Goal: Task Accomplishment & Management: Complete application form

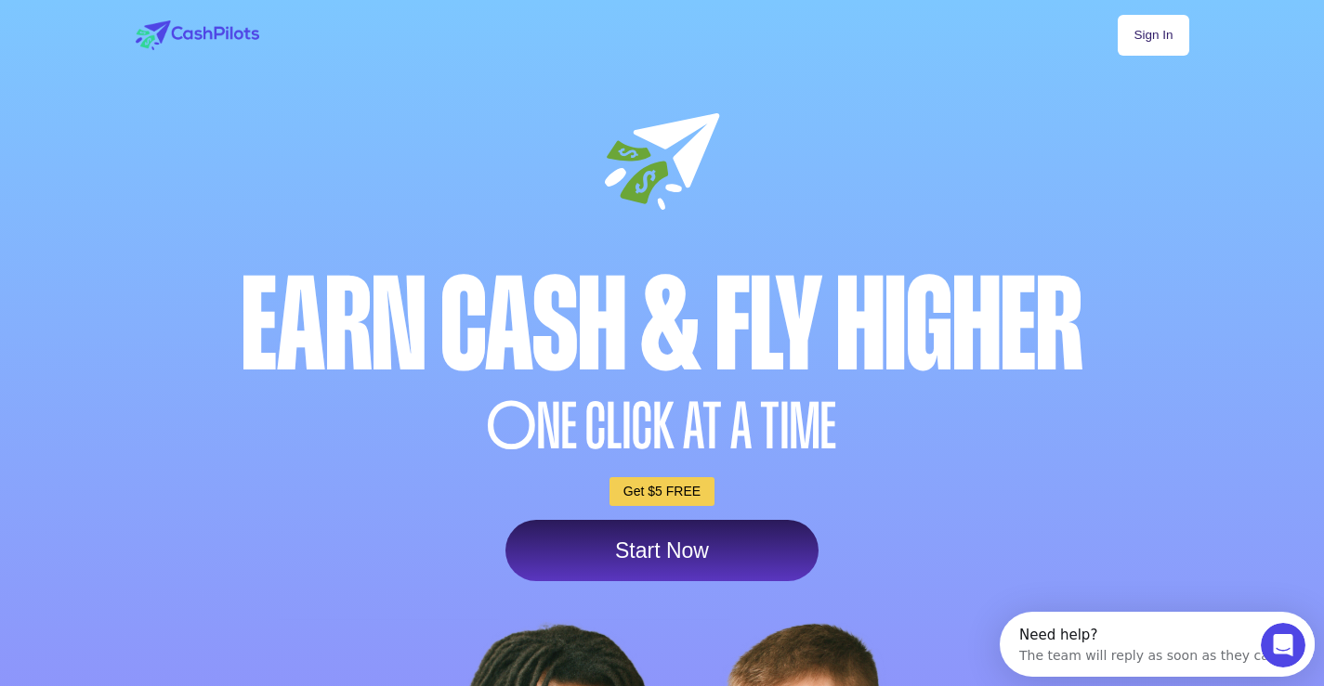
click at [644, 495] on link "Get $5 FREE" at bounding box center [661, 491] width 105 height 29
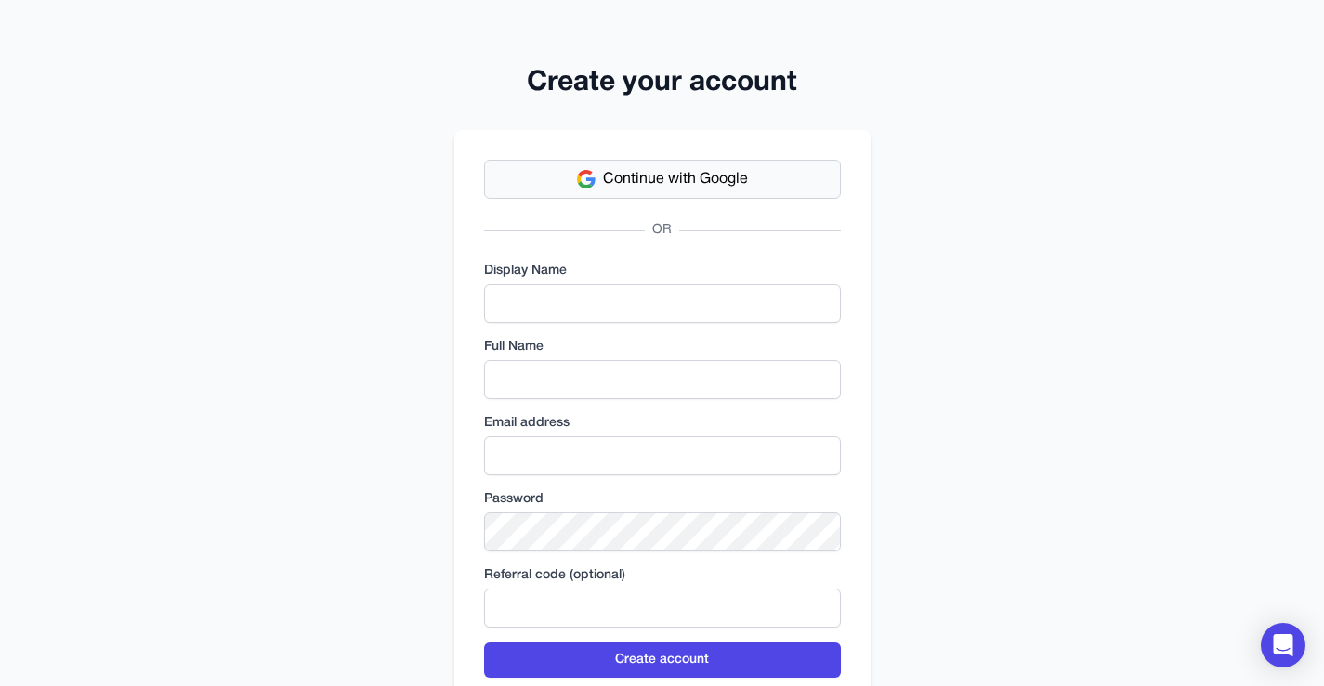
click at [653, 173] on span "Continue with Google" at bounding box center [675, 179] width 145 height 22
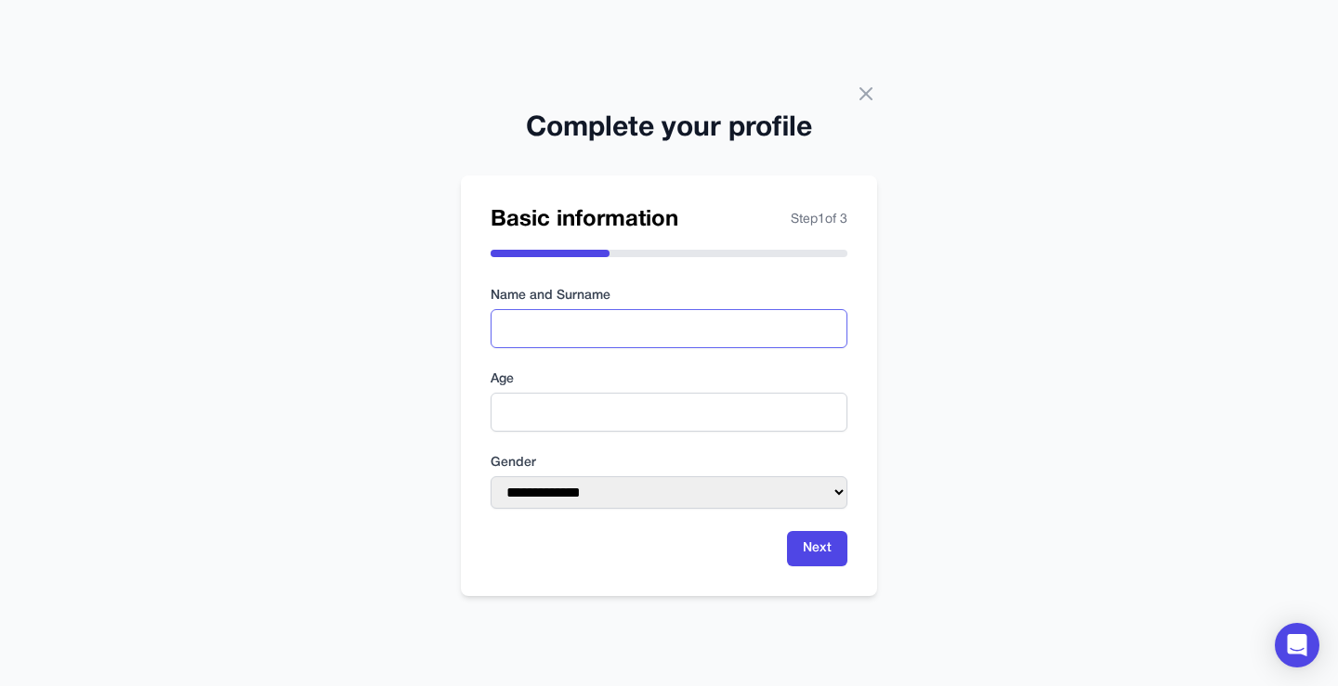
click at [612, 329] on input "text" at bounding box center [668, 328] width 357 height 39
click at [581, 333] on input "text" at bounding box center [668, 328] width 357 height 39
type input "****"
click at [574, 423] on input "number" at bounding box center [668, 412] width 357 height 39
type input "**"
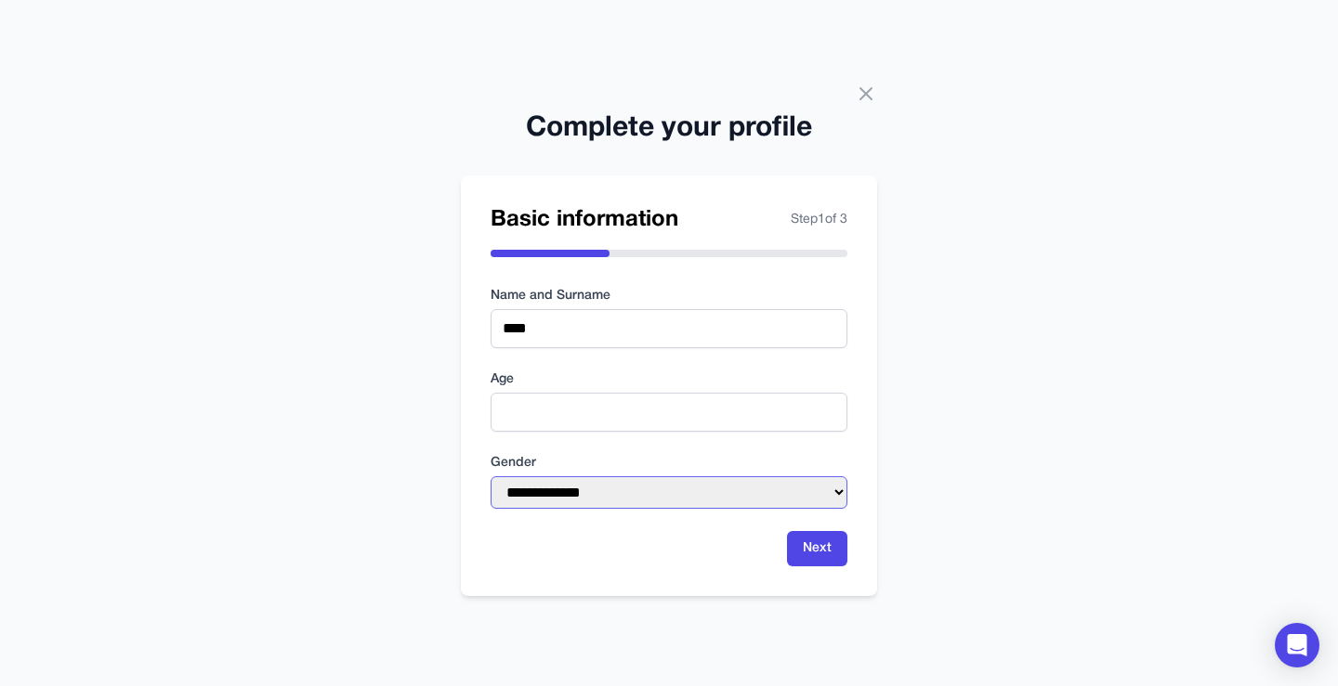
click at [753, 480] on select "**********" at bounding box center [668, 492] width 357 height 33
select select "****"
click at [490, 476] on select "**********" at bounding box center [668, 492] width 357 height 33
click at [807, 550] on button "Next" at bounding box center [817, 548] width 60 height 35
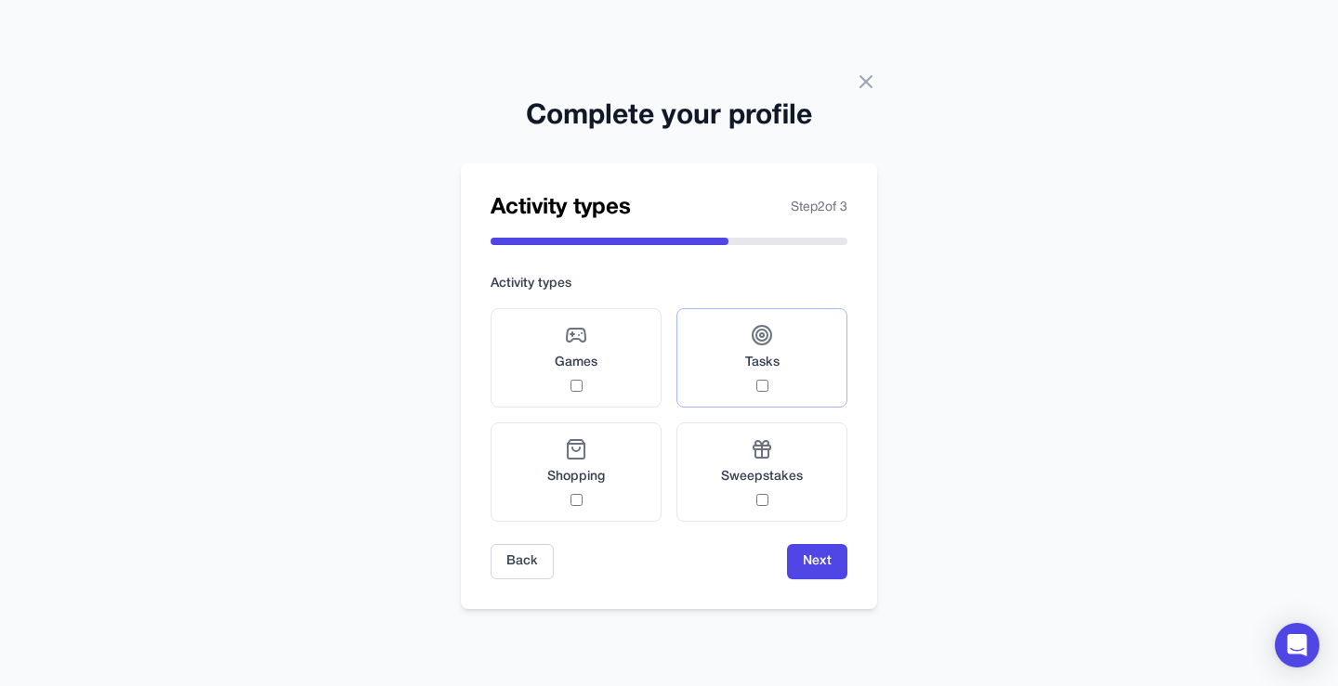
click at [769, 355] on span "Tasks" at bounding box center [762, 363] width 34 height 19
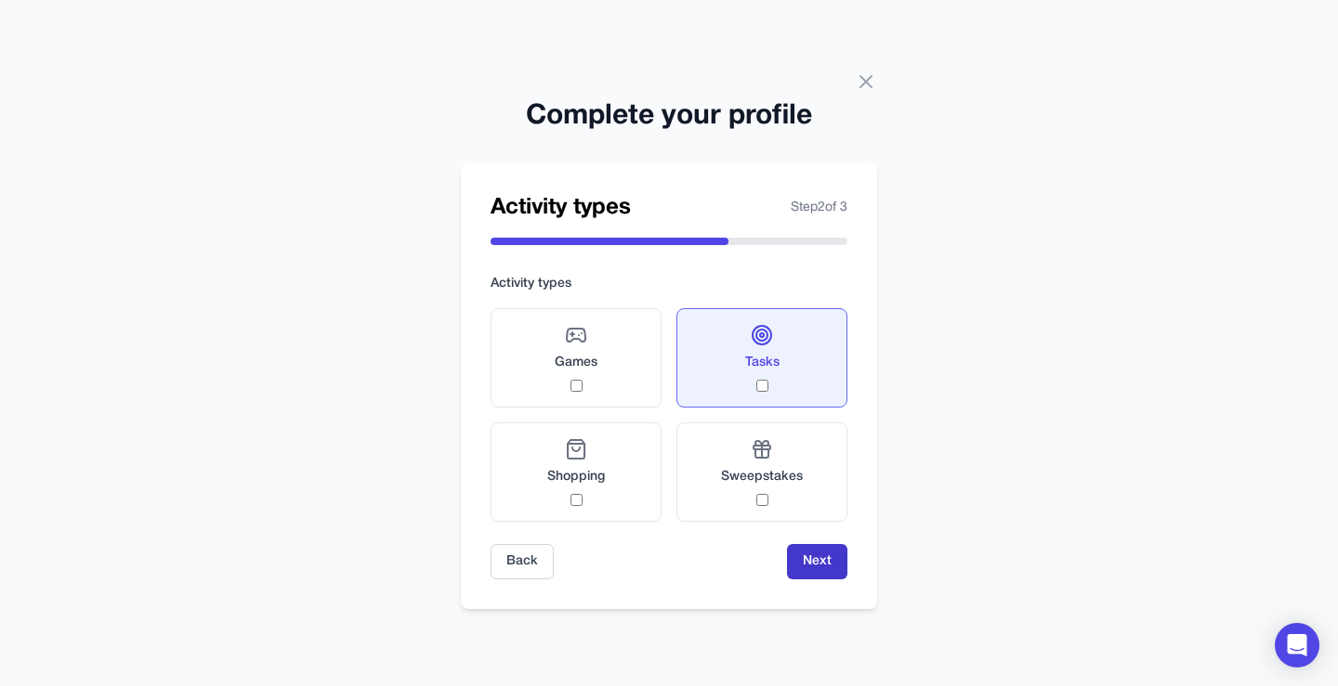
click at [828, 570] on button "Next" at bounding box center [817, 561] width 60 height 35
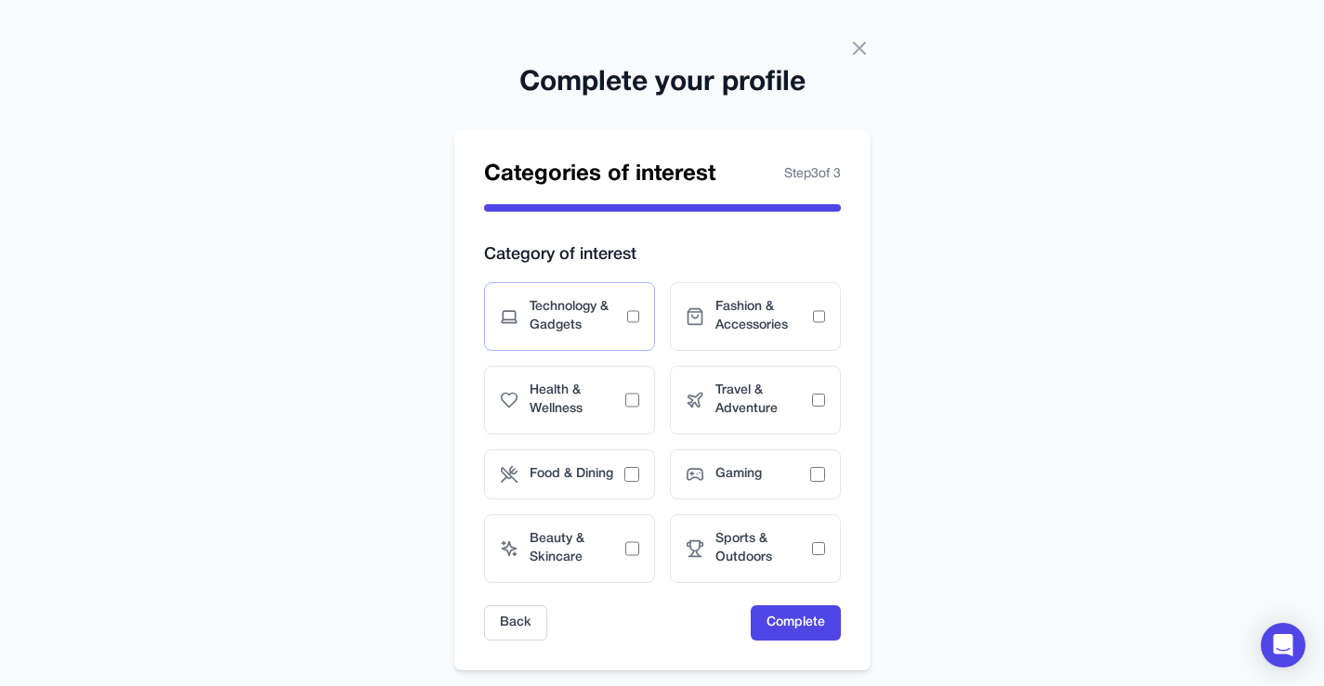
click at [607, 337] on div "Technology & Gadgets" at bounding box center [569, 316] width 171 height 69
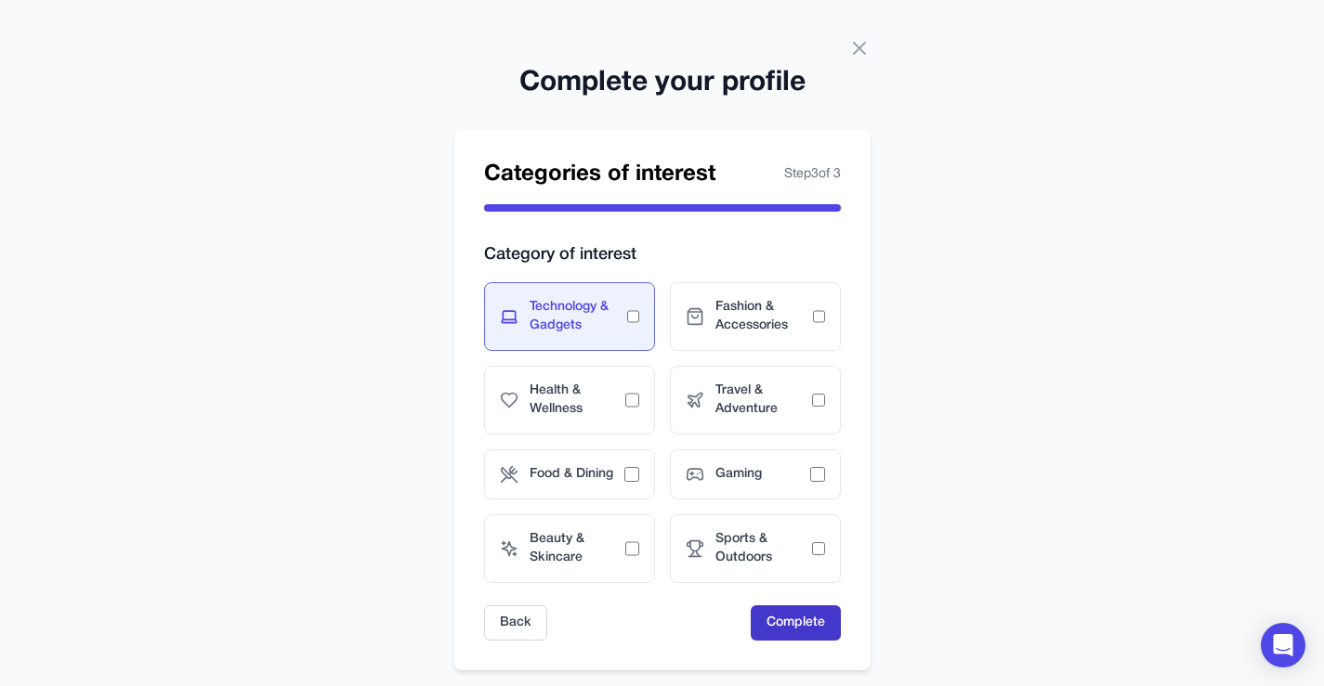
click at [800, 631] on button "Complete" at bounding box center [796, 623] width 90 height 35
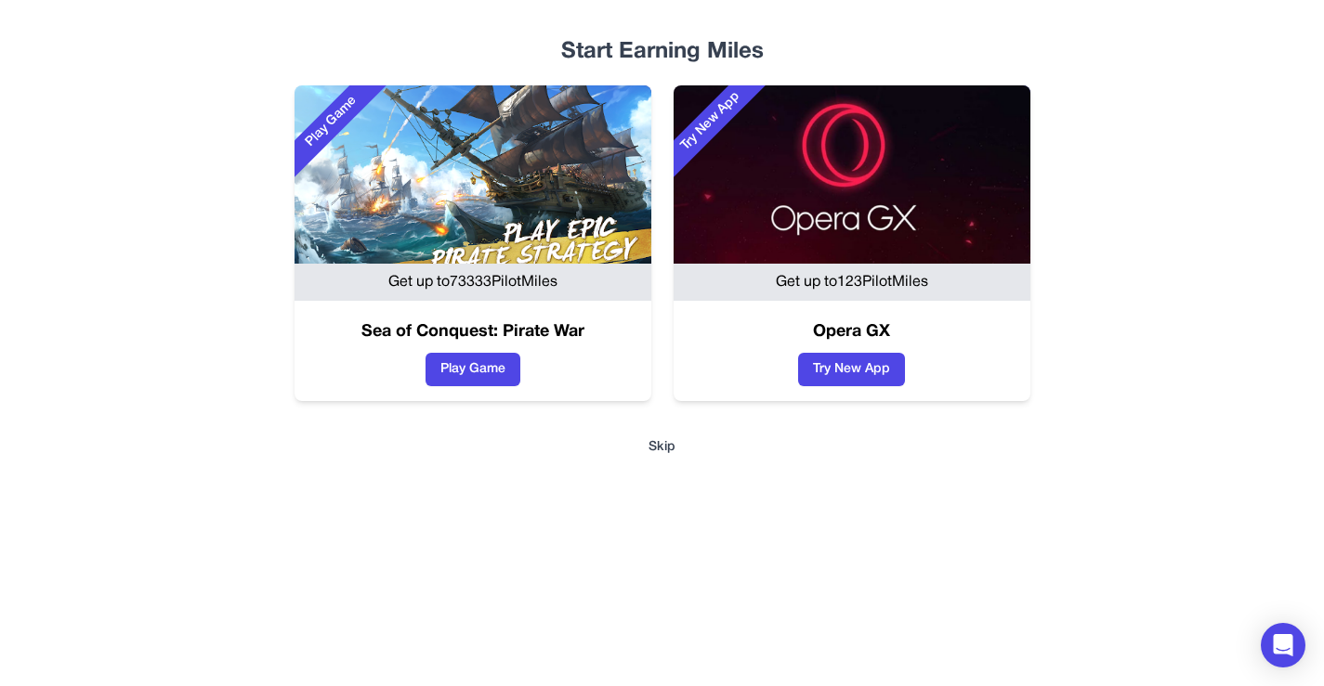
click at [668, 450] on button "Skip" at bounding box center [662, 447] width 1129 height 19
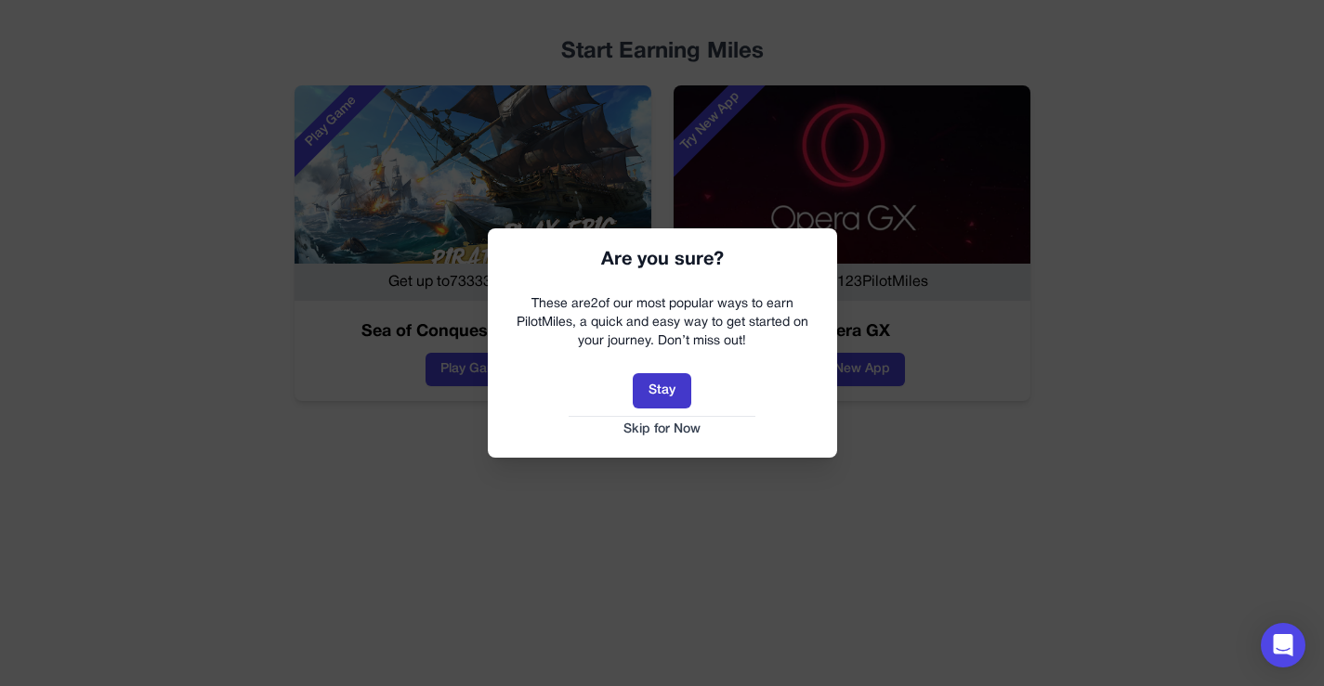
click at [670, 394] on button "Stay" at bounding box center [662, 390] width 59 height 35
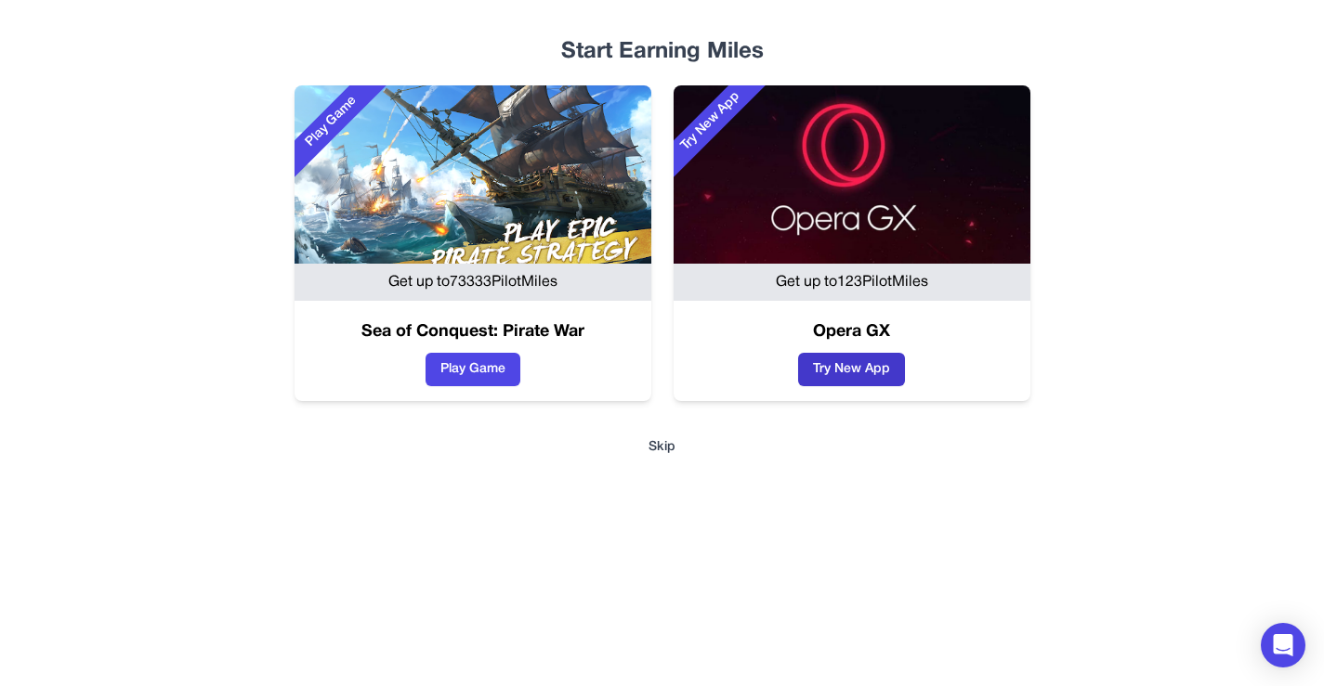
click at [847, 367] on button "Try New App" at bounding box center [851, 369] width 107 height 33
click at [655, 452] on button "Skip" at bounding box center [662, 447] width 1129 height 19
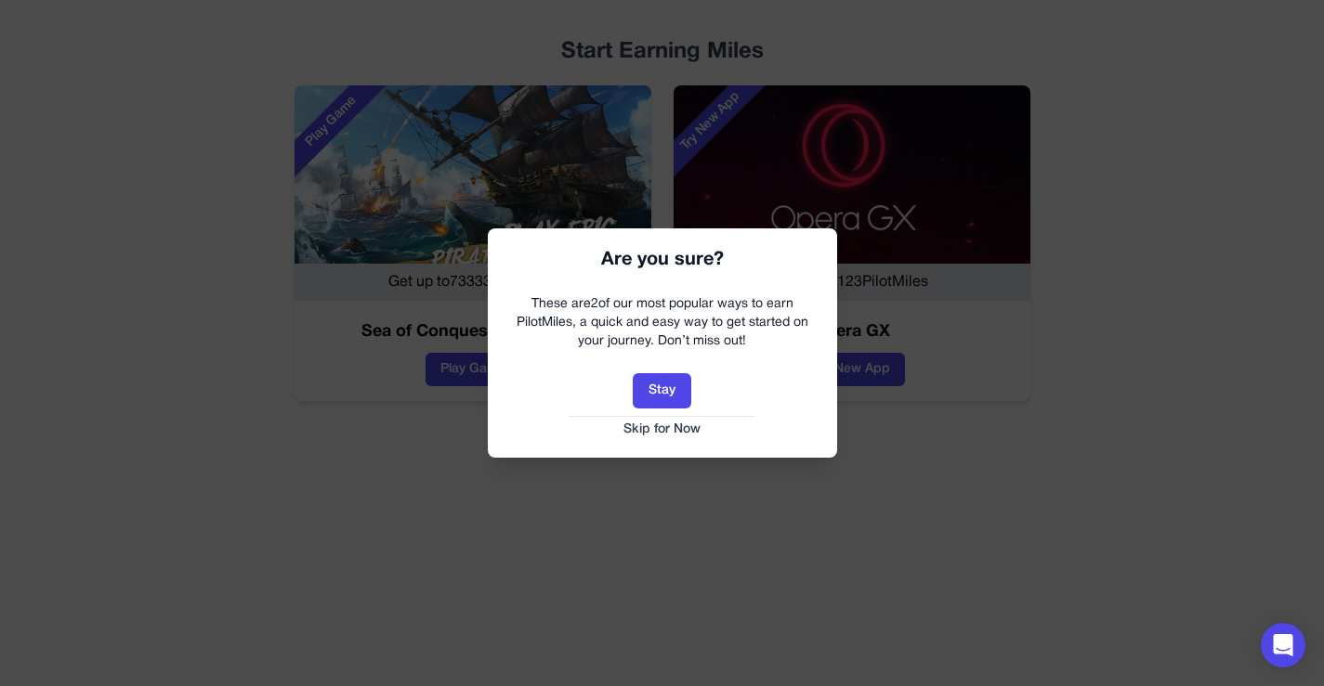
click at [650, 422] on button "Skip for Now" at bounding box center [662, 430] width 312 height 19
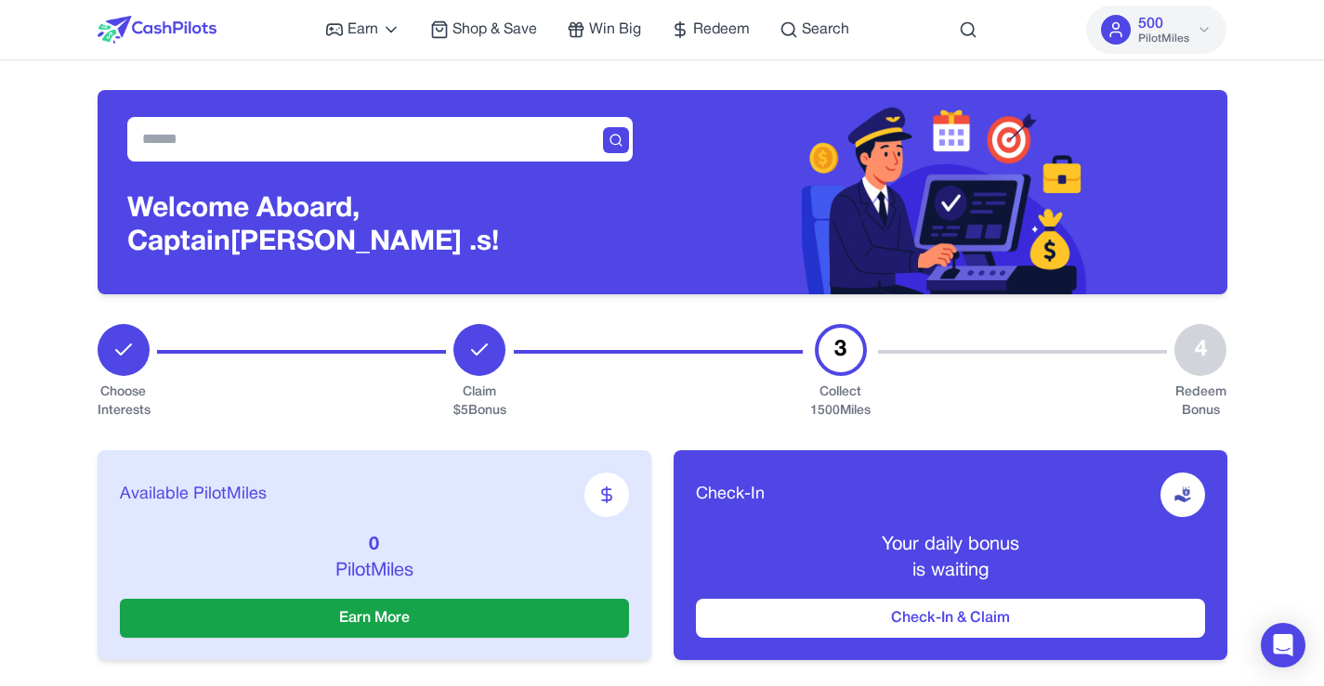
click at [1202, 21] on button "500 PilotMiles" at bounding box center [1156, 30] width 140 height 48
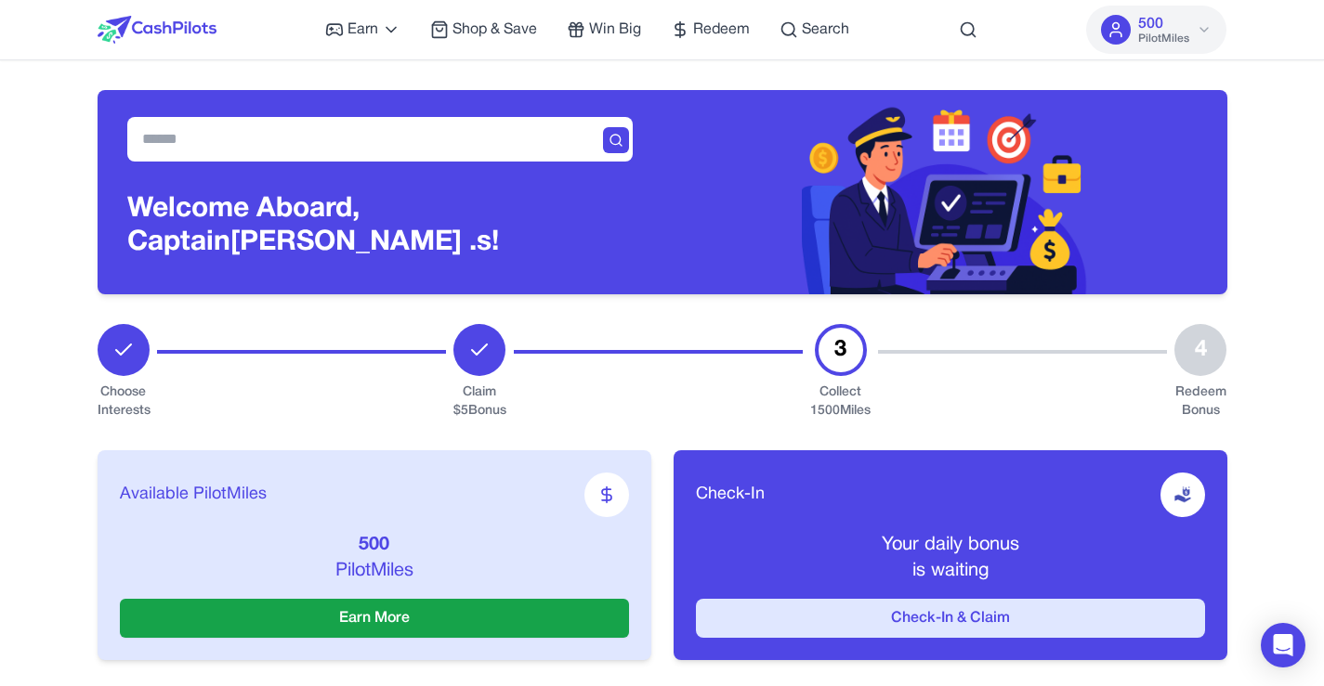
click at [865, 610] on button "Check-In & Claim" at bounding box center [950, 618] width 509 height 39
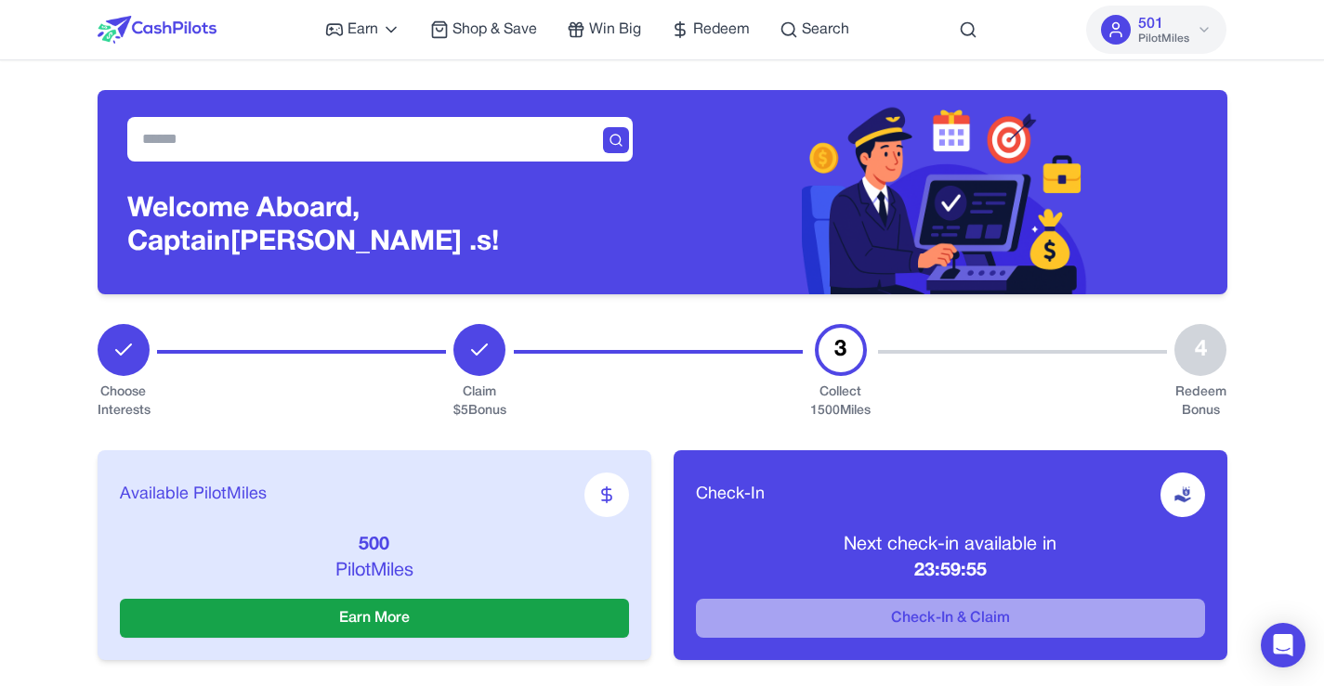
click at [1207, 34] on icon at bounding box center [1203, 29] width 15 height 15
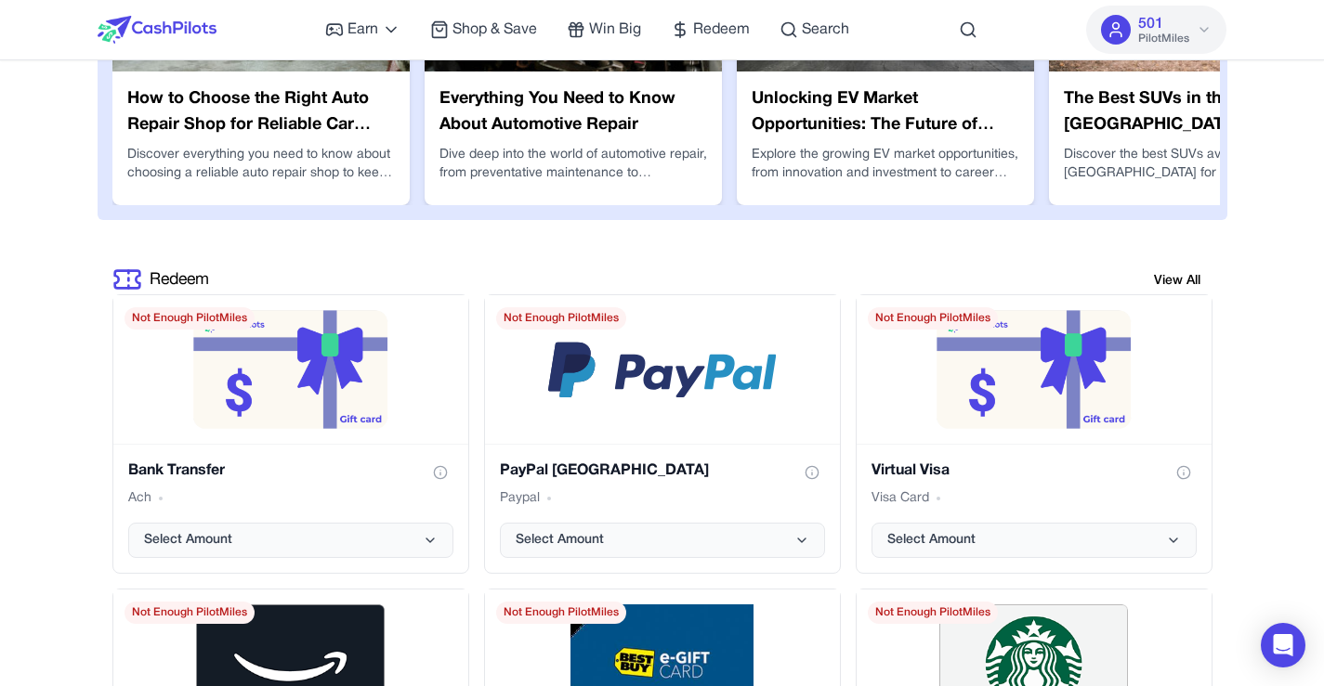
scroll to position [3336, 0]
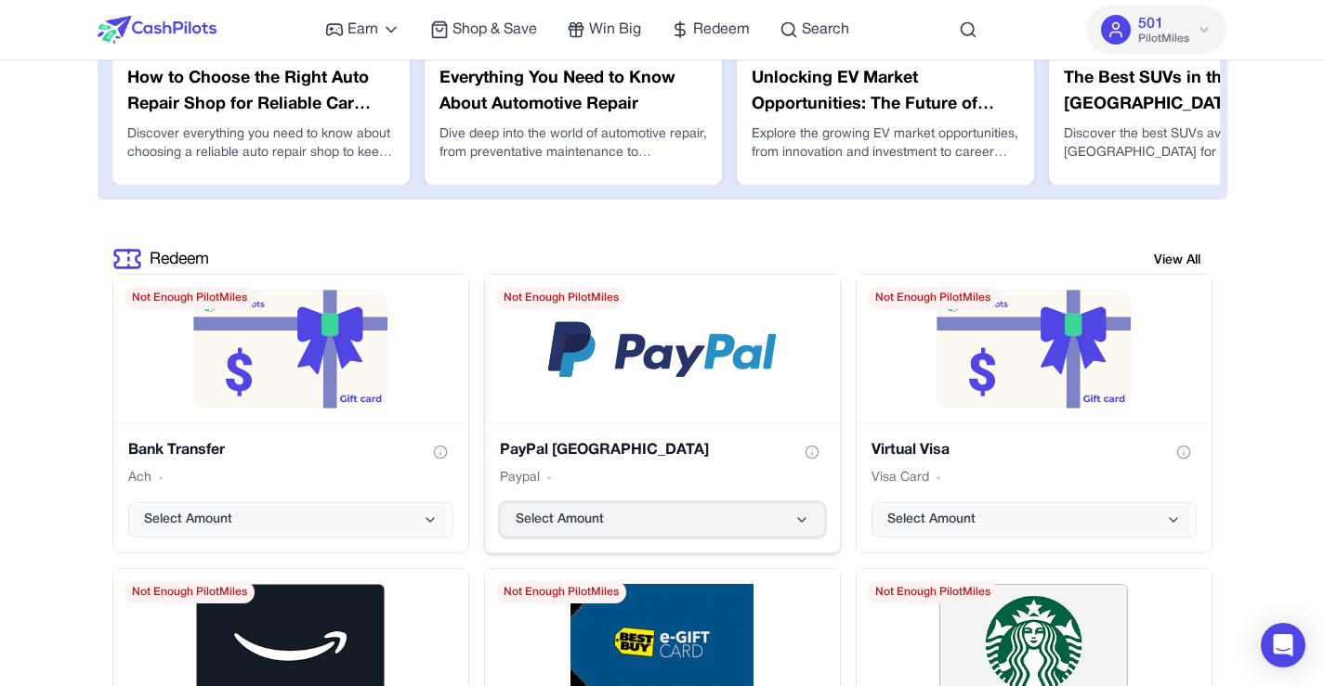
click at [790, 521] on button "Select Amount" at bounding box center [662, 520] width 325 height 35
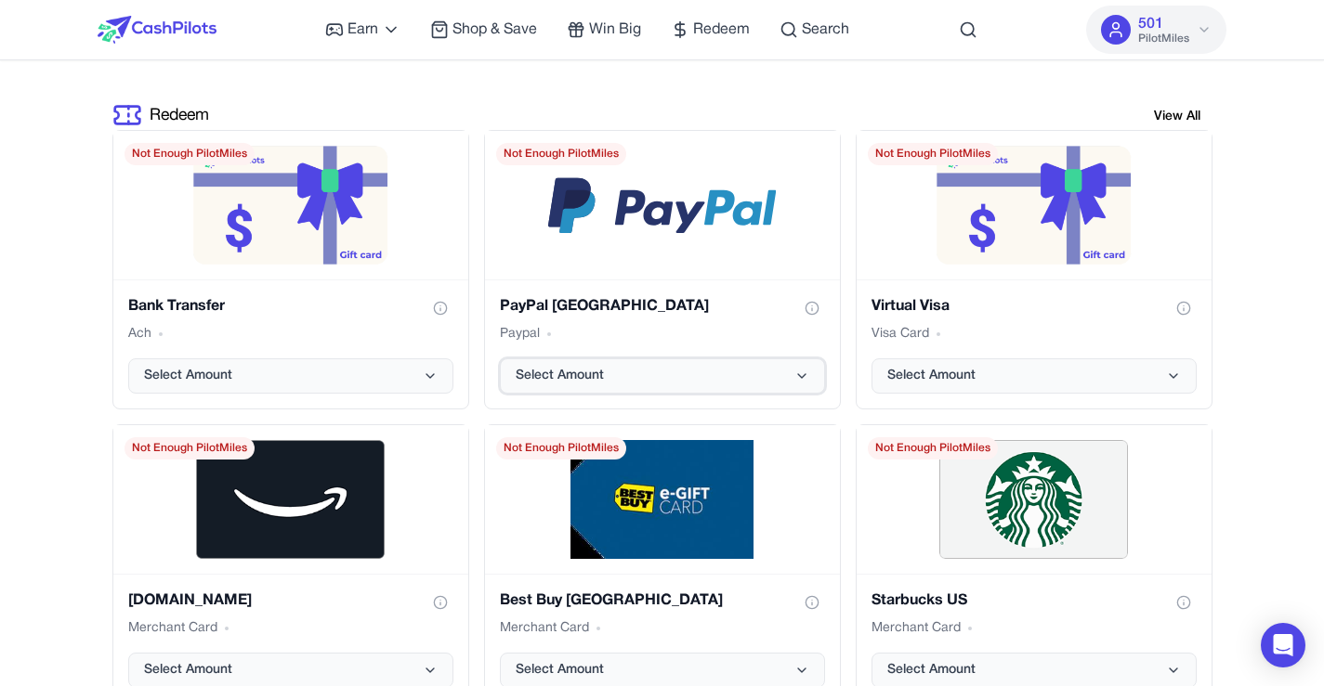
scroll to position [3494, 0]
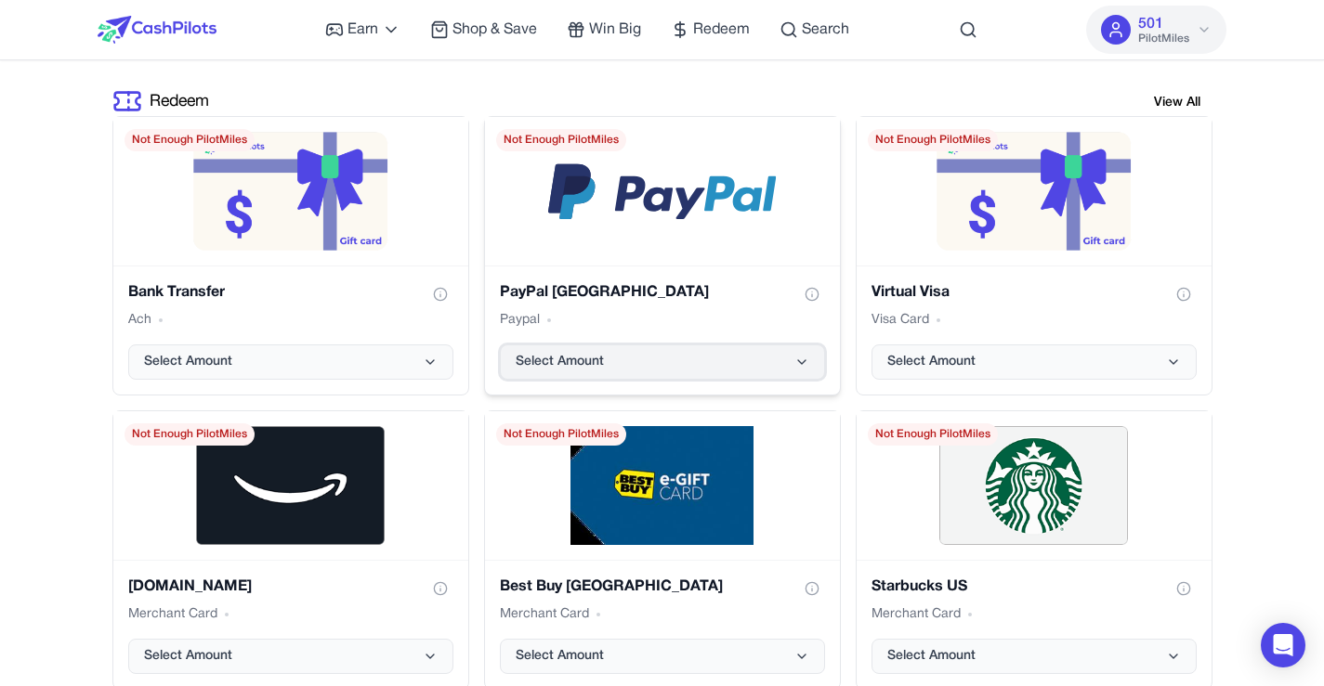
click at [790, 372] on button "Select Amount" at bounding box center [662, 362] width 325 height 35
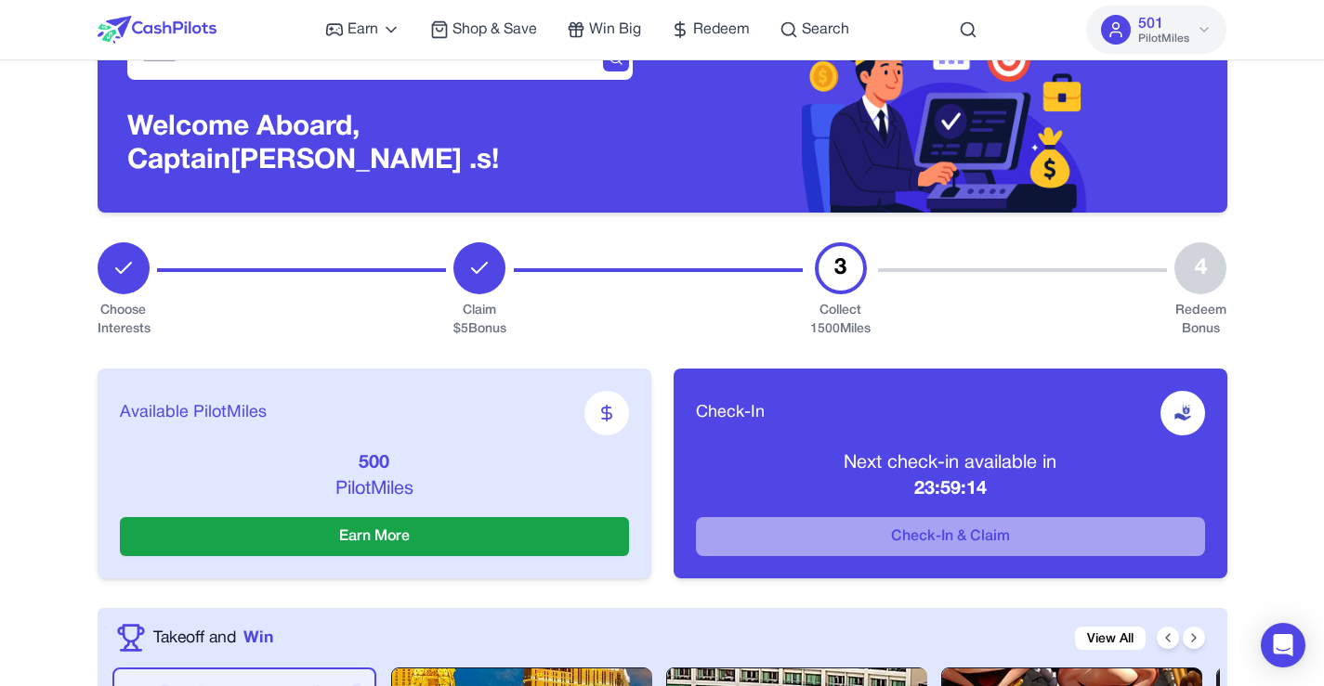
scroll to position [171, 0]
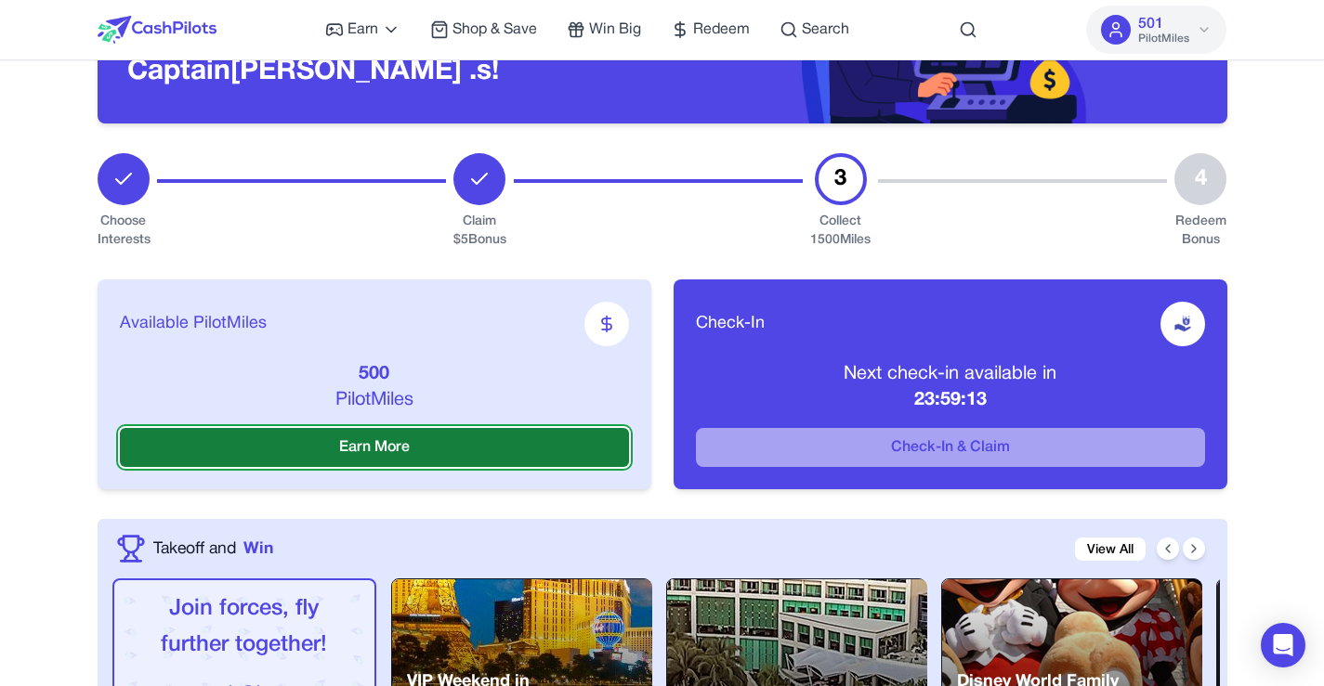
click at [423, 442] on button "Earn More" at bounding box center [374, 447] width 509 height 39
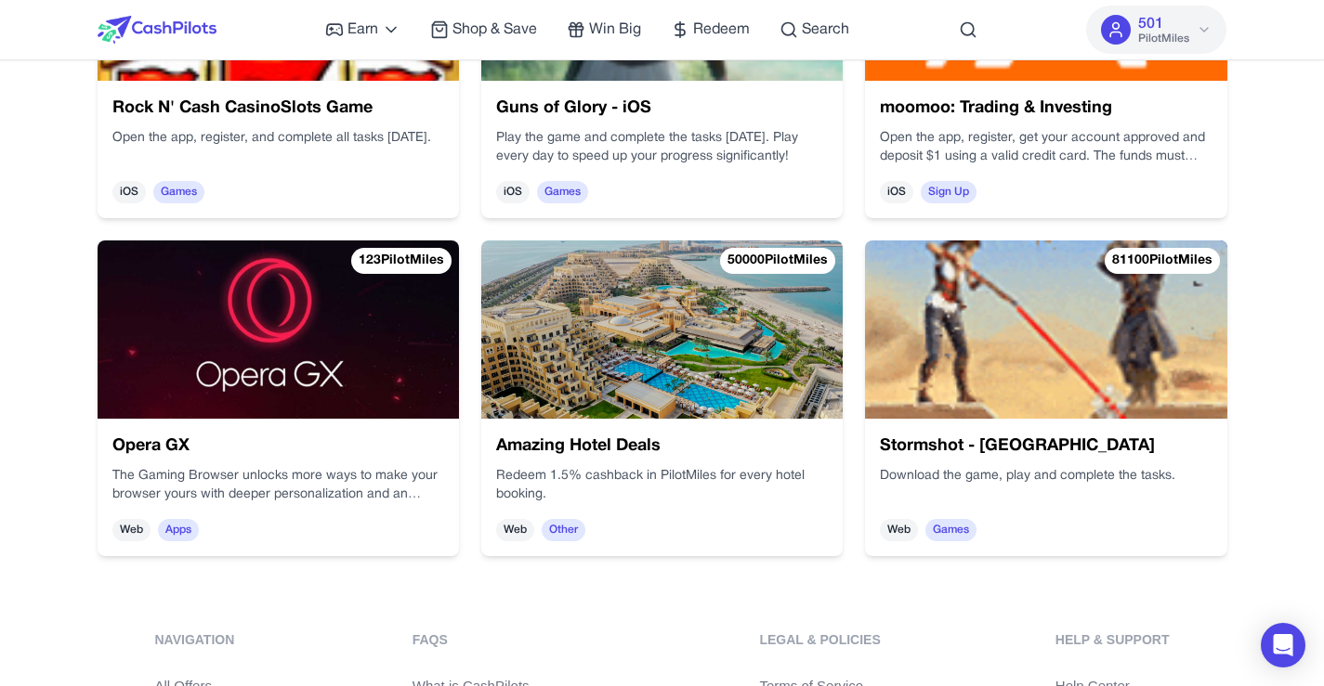
scroll to position [4228, 0]
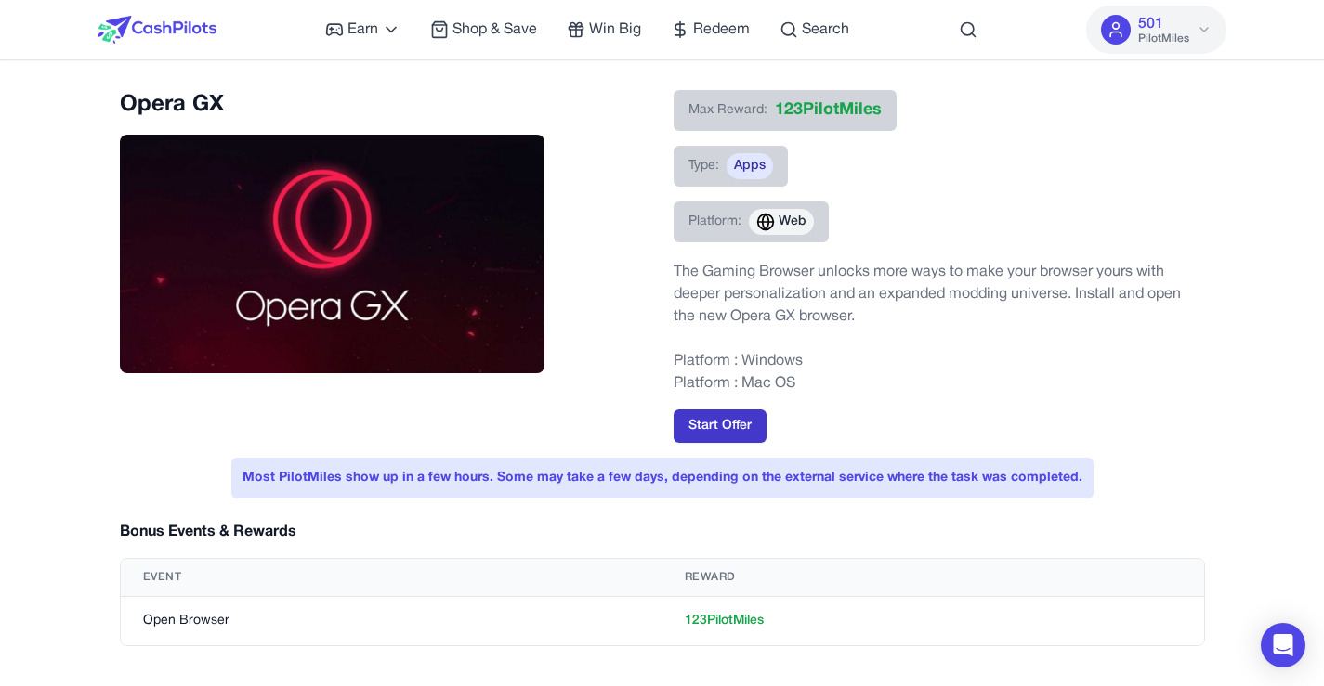
click at [726, 428] on button "Start Offer" at bounding box center [719, 426] width 93 height 33
click at [736, 426] on button "Start Offer" at bounding box center [719, 426] width 93 height 33
click at [705, 626] on td "123 PilotMiles" at bounding box center [933, 621] width 542 height 49
click at [712, 424] on button "Start Offer" at bounding box center [719, 426] width 93 height 33
drag, startPoint x: 1180, startPoint y: 399, endPoint x: 1148, endPoint y: 407, distance: 32.4
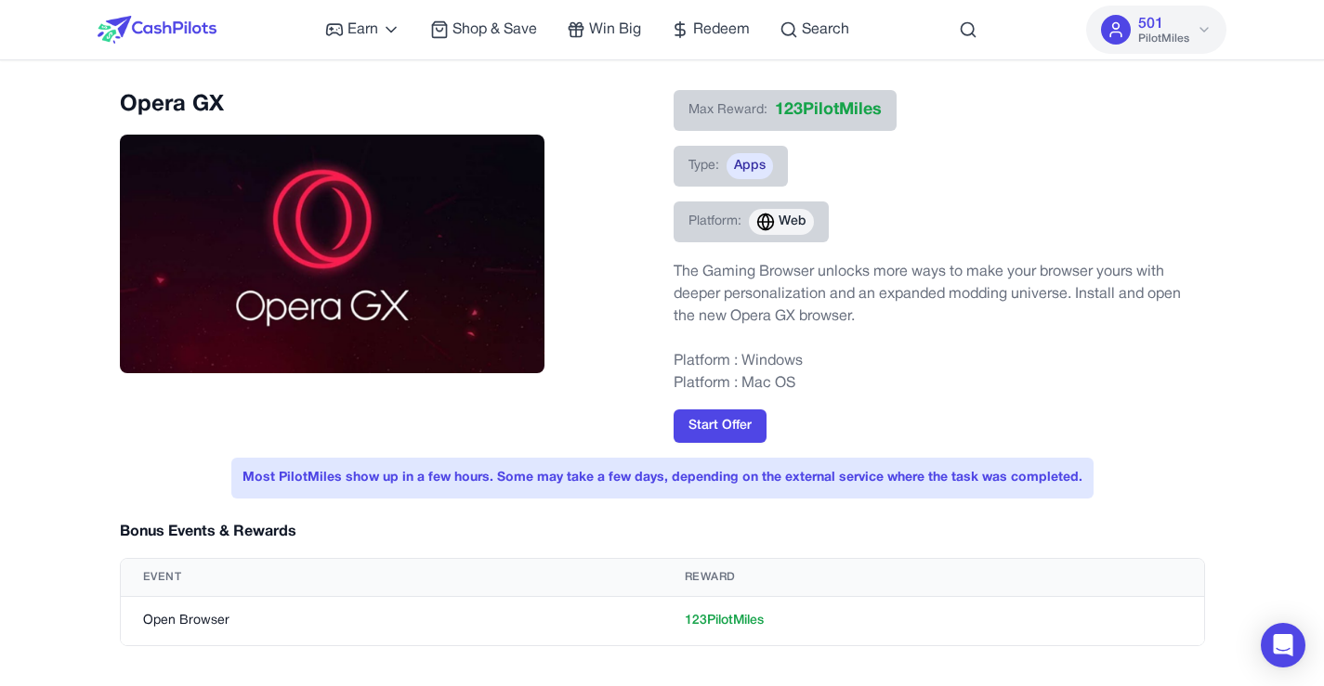
click at [1180, 399] on div "Max Reward: 123 PilotMiles Type: Apps Platform: Web The Gaming Browser unlocks …" at bounding box center [938, 266] width 531 height 353
click at [716, 431] on button "Start Offer" at bounding box center [719, 426] width 93 height 33
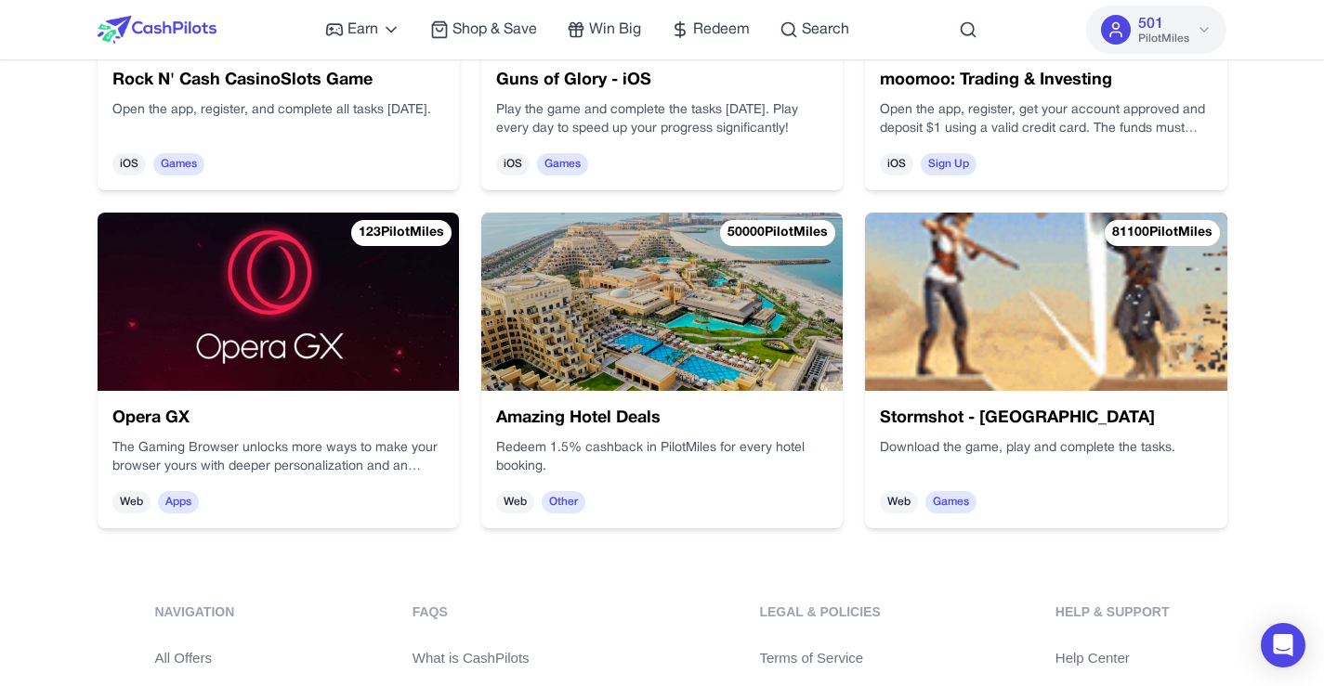
scroll to position [4218, 0]
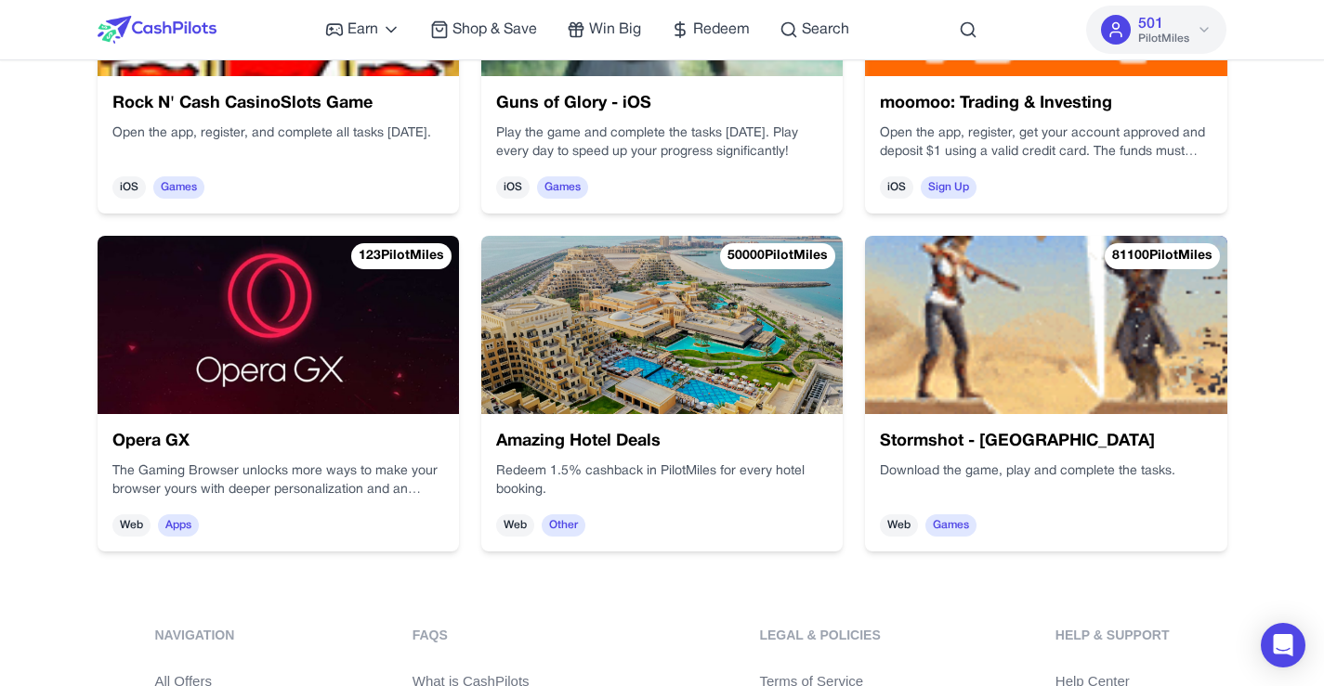
click at [344, 412] on div "Stormshot - Isle of Adventure Download the game, play and complete the tasks. W…" at bounding box center [150, 456] width 386 height 273
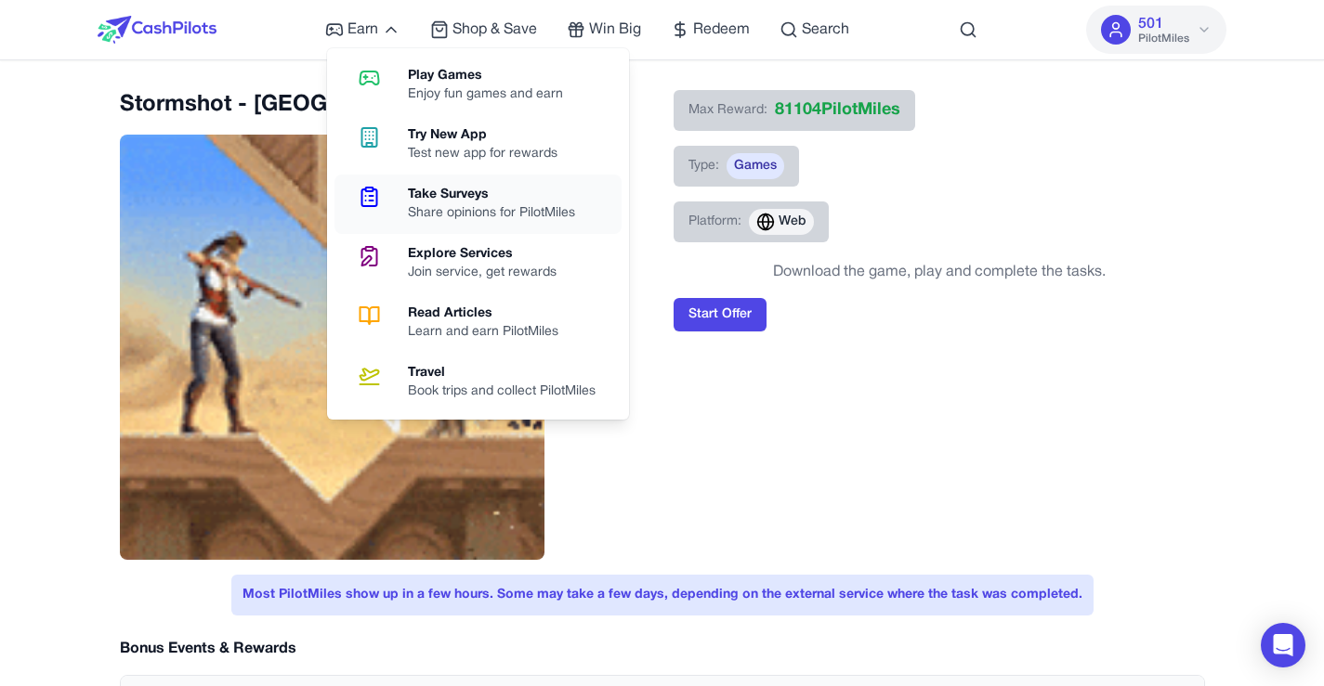
click at [503, 208] on div "Share opinions for PilotMiles" at bounding box center [499, 213] width 182 height 19
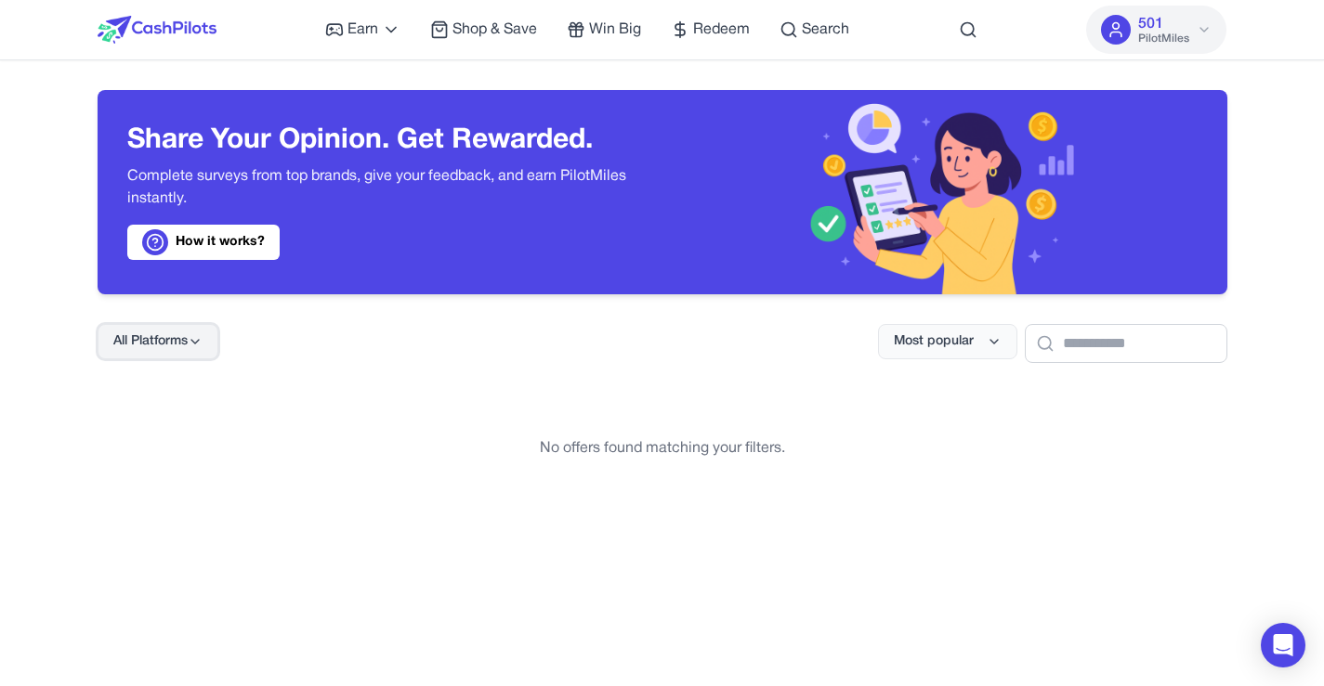
click at [202, 342] on icon at bounding box center [195, 341] width 15 height 15
click at [171, 502] on div "Web" at bounding box center [156, 500] width 116 height 39
click at [202, 351] on button "Web" at bounding box center [158, 341] width 121 height 35
click at [168, 393] on div "All Platforms" at bounding box center [156, 383] width 116 height 39
click at [894, 351] on button "Most popular" at bounding box center [947, 341] width 139 height 35
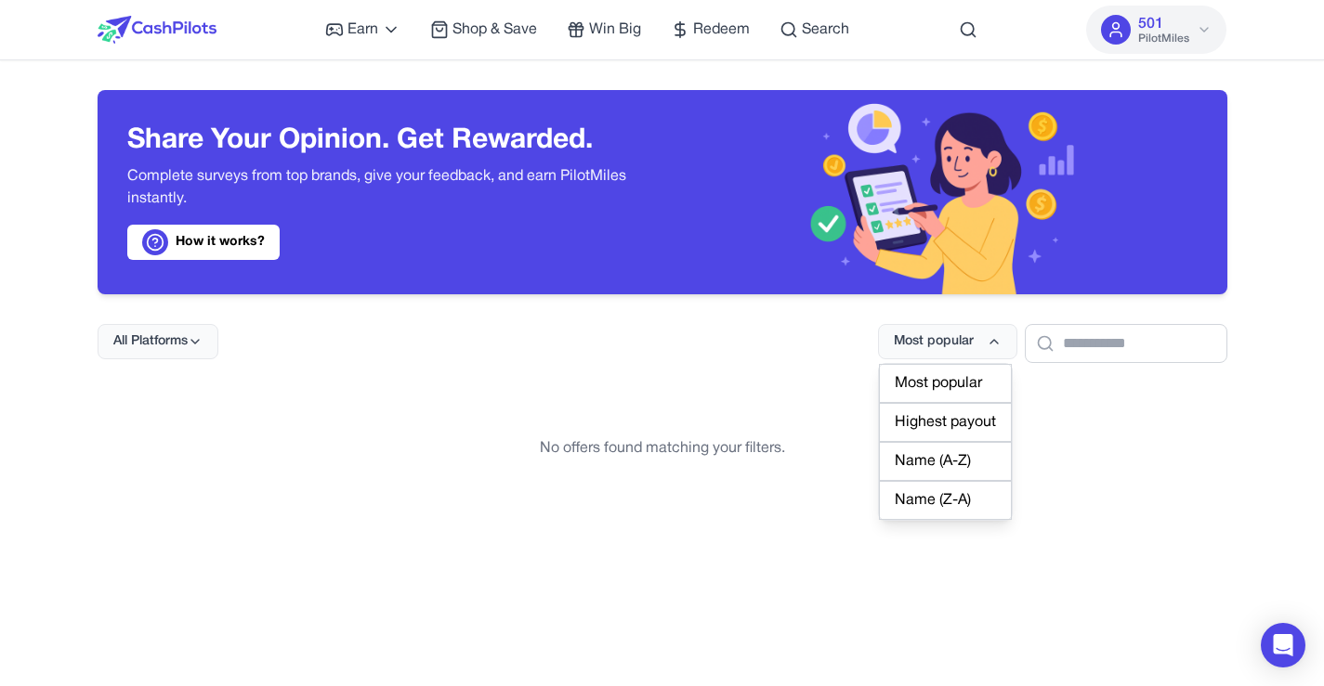
click at [894, 438] on div "Highest payout" at bounding box center [945, 422] width 133 height 39
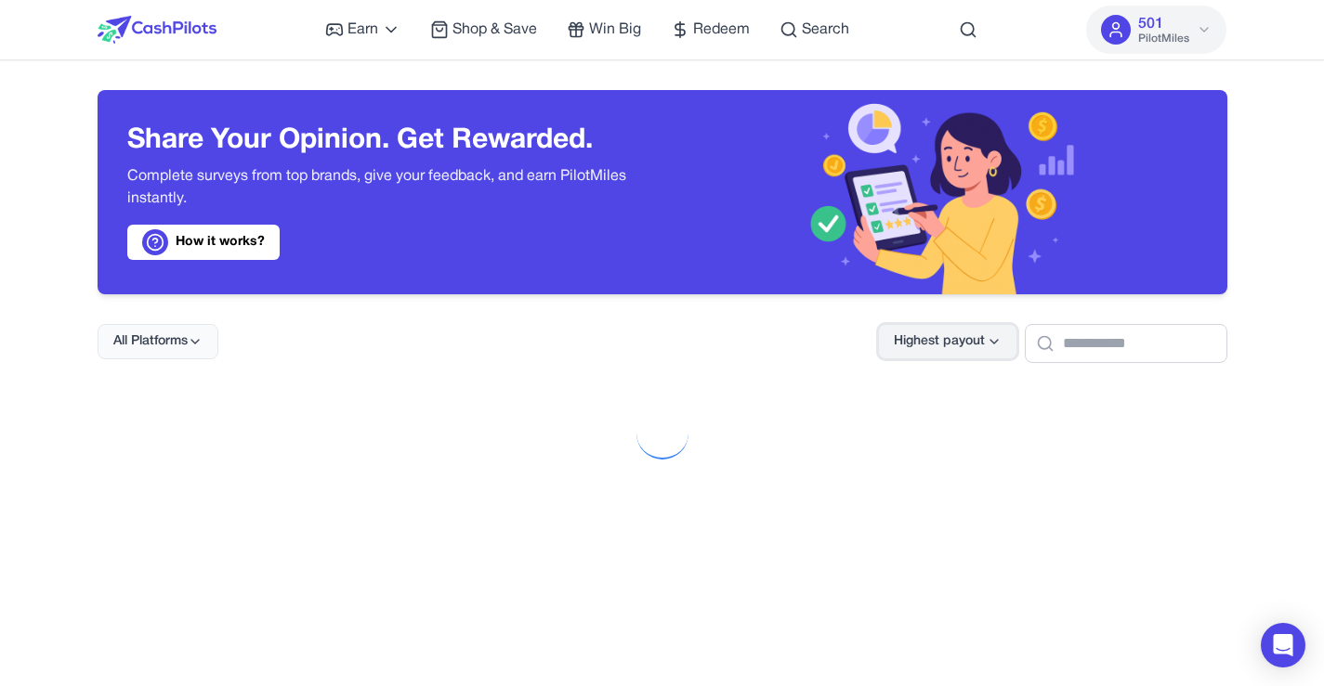
click at [930, 351] on button "Highest payout" at bounding box center [947, 341] width 139 height 35
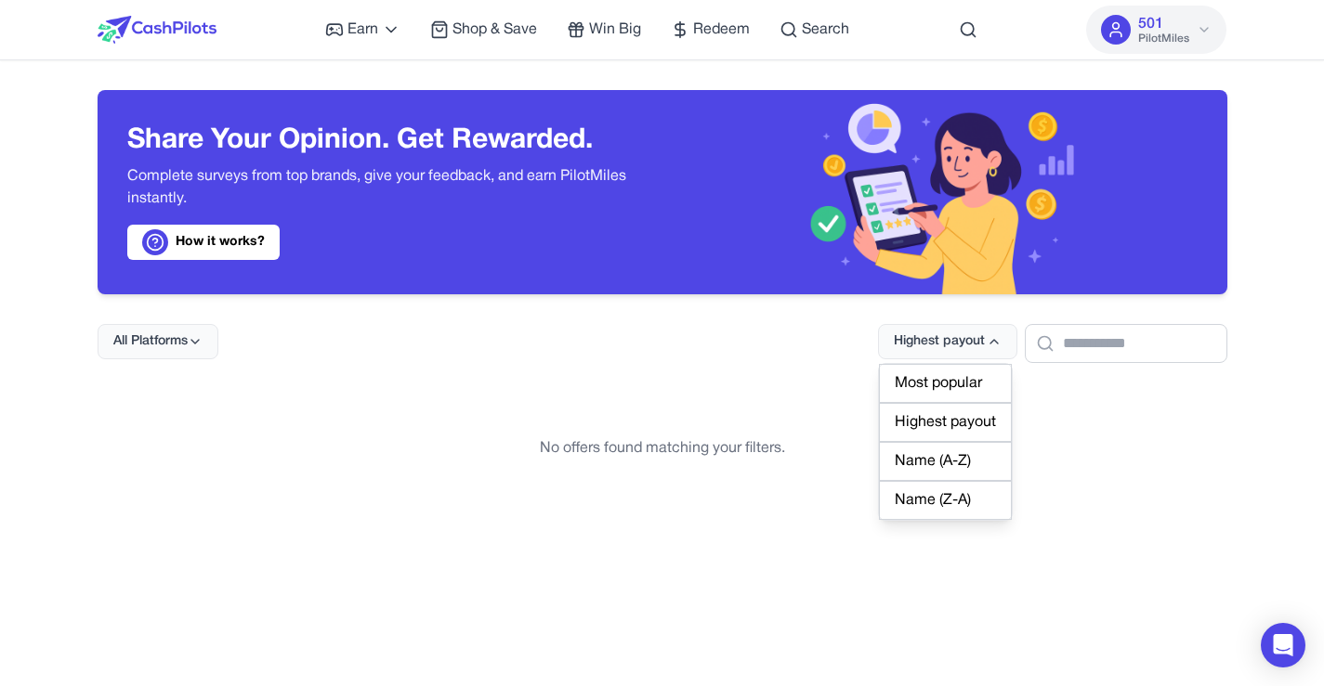
click at [920, 384] on div "Most popular" at bounding box center [945, 383] width 133 height 39
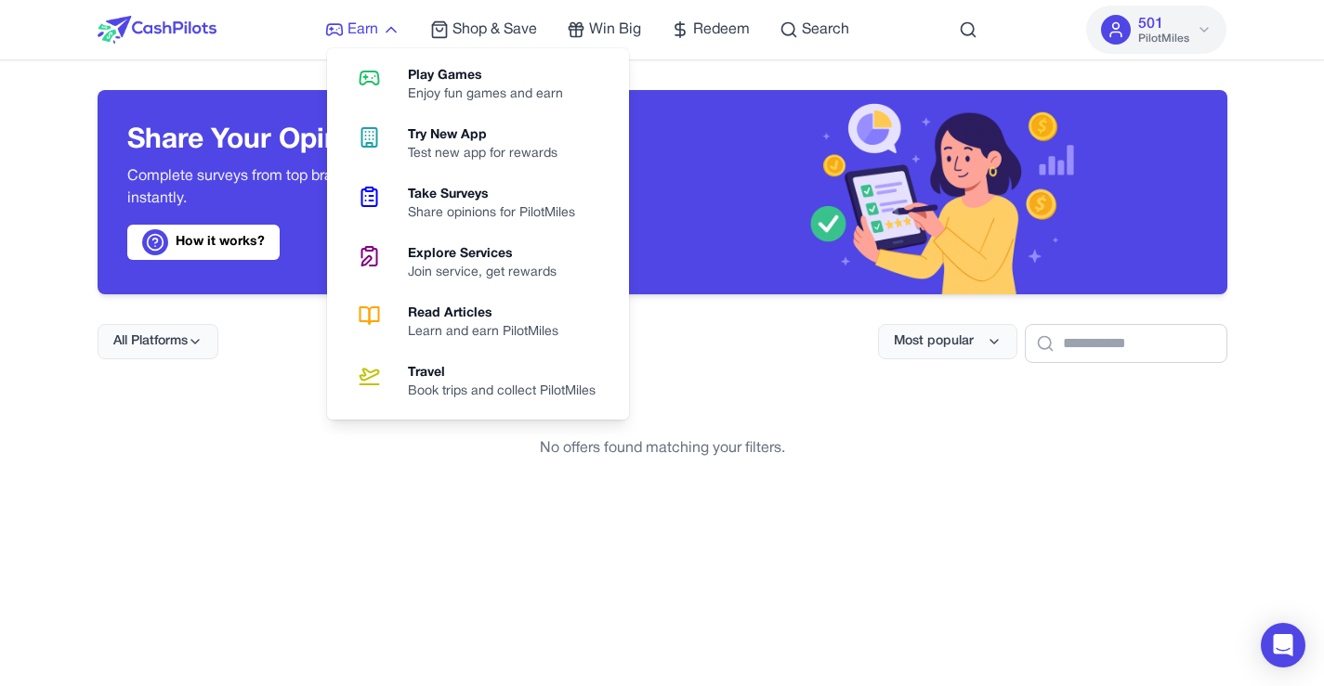
click at [393, 25] on icon at bounding box center [391, 29] width 19 height 19
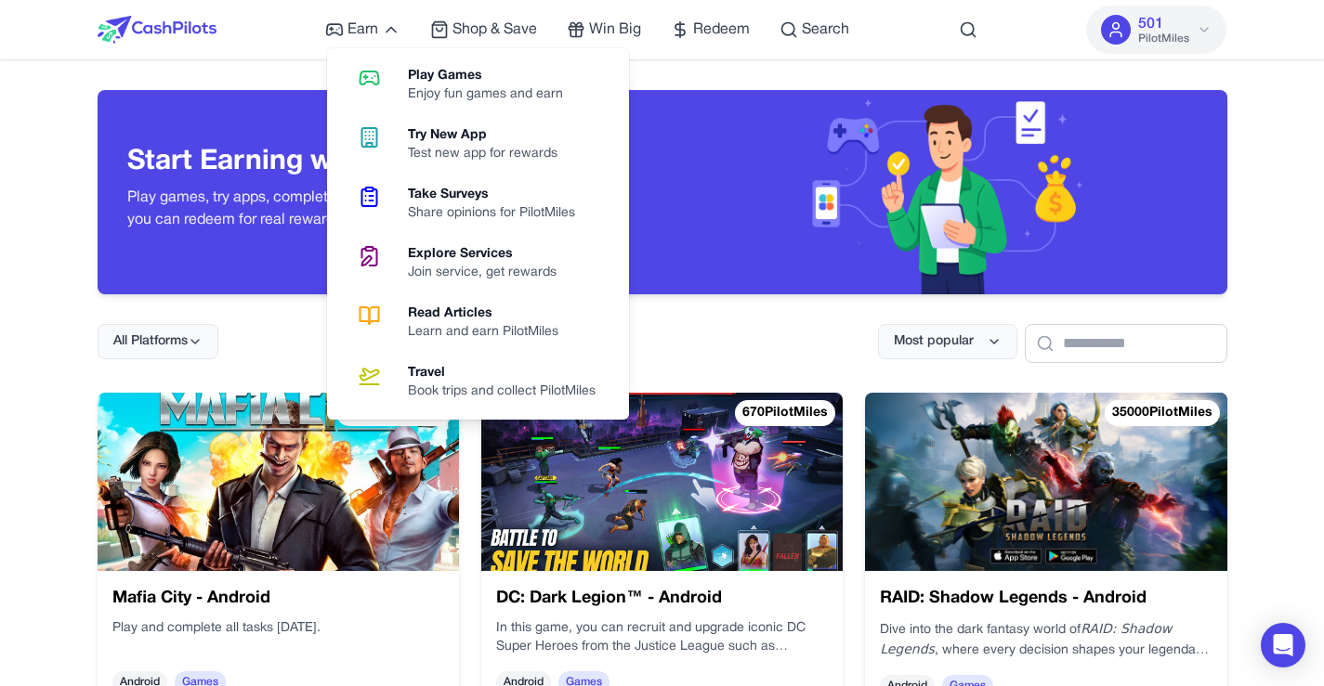
click at [384, 18] on div "Earn Play Games Enjoy fun games and earn Try New App Test new app for rewards T…" at bounding box center [587, 29] width 524 height 59
click at [383, 30] on icon at bounding box center [391, 29] width 19 height 19
click at [453, 333] on div "Learn and earn PilotMiles" at bounding box center [490, 332] width 165 height 19
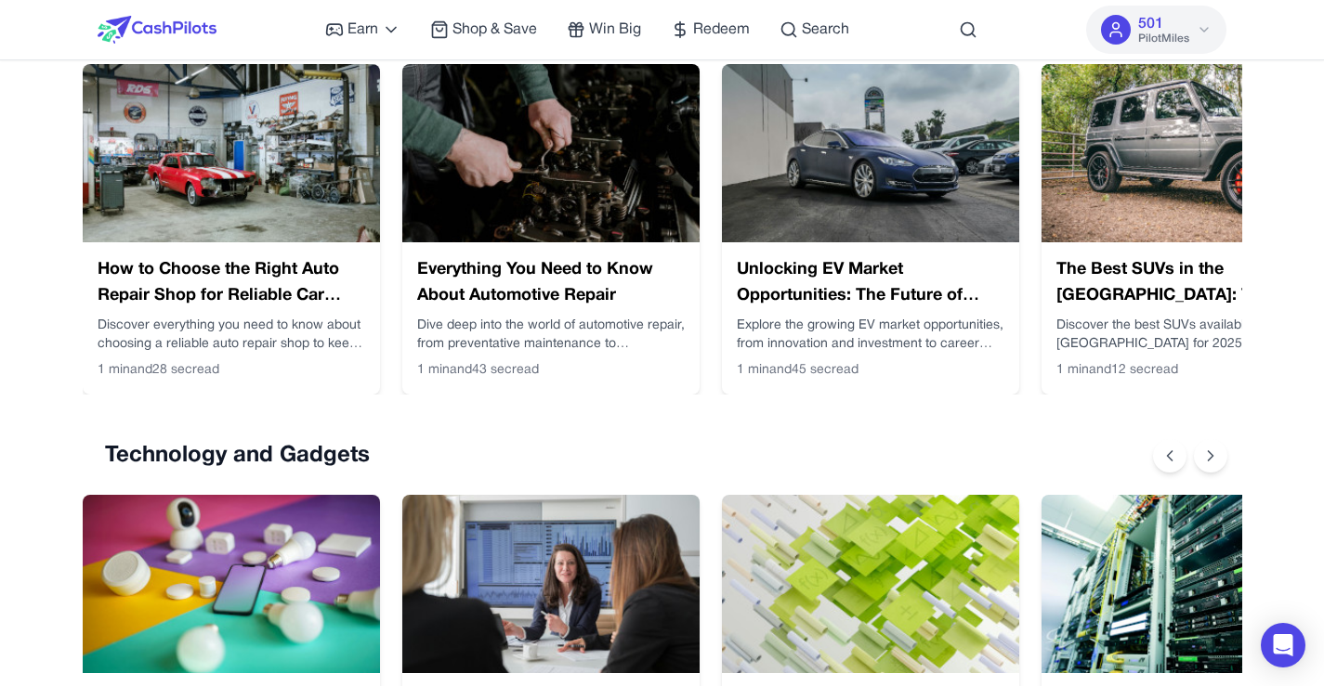
scroll to position [727, 0]
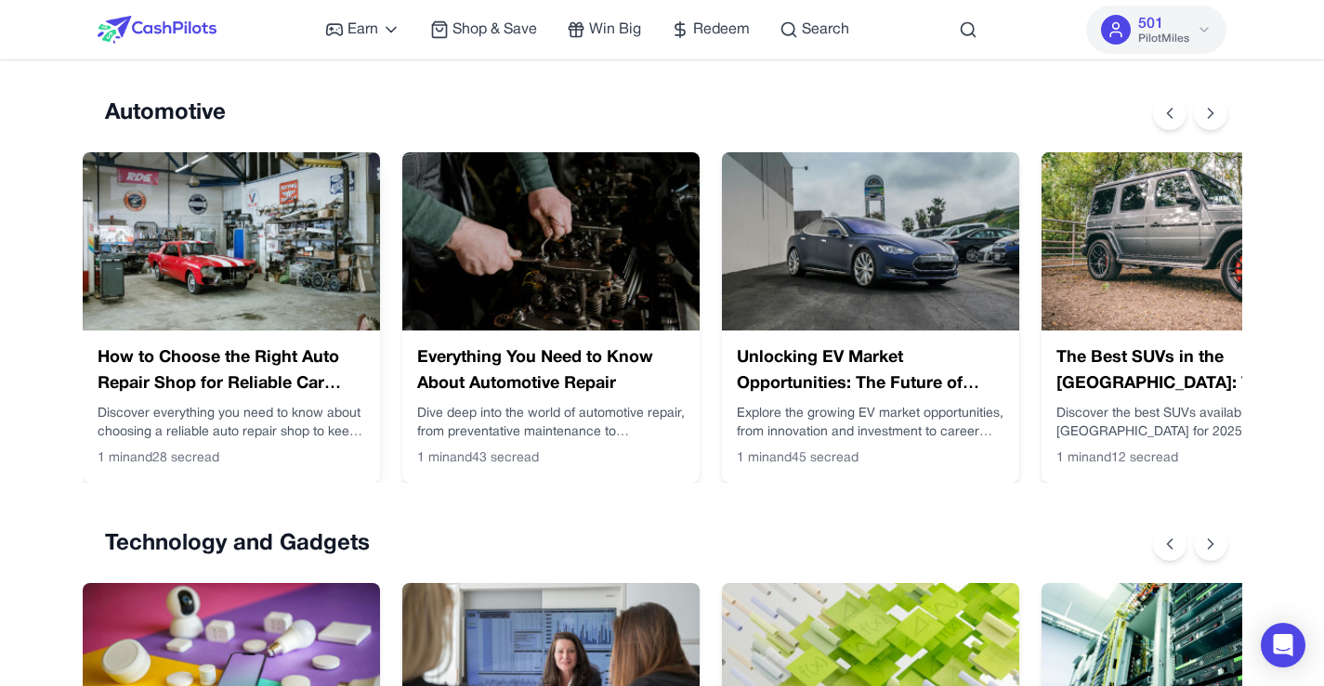
click at [241, 405] on p "Discover everything you need to know about choosing a reliable auto repair shop…" at bounding box center [232, 423] width 268 height 37
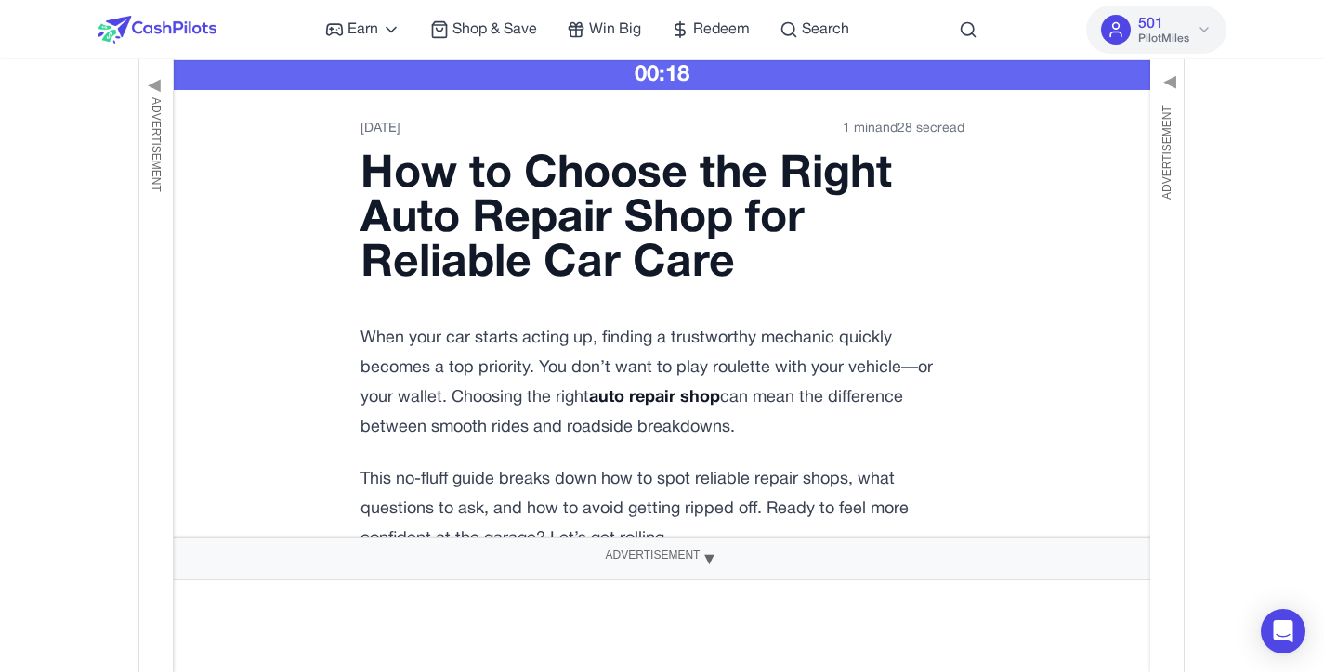
click at [714, 564] on span "▼" at bounding box center [708, 559] width 19 height 33
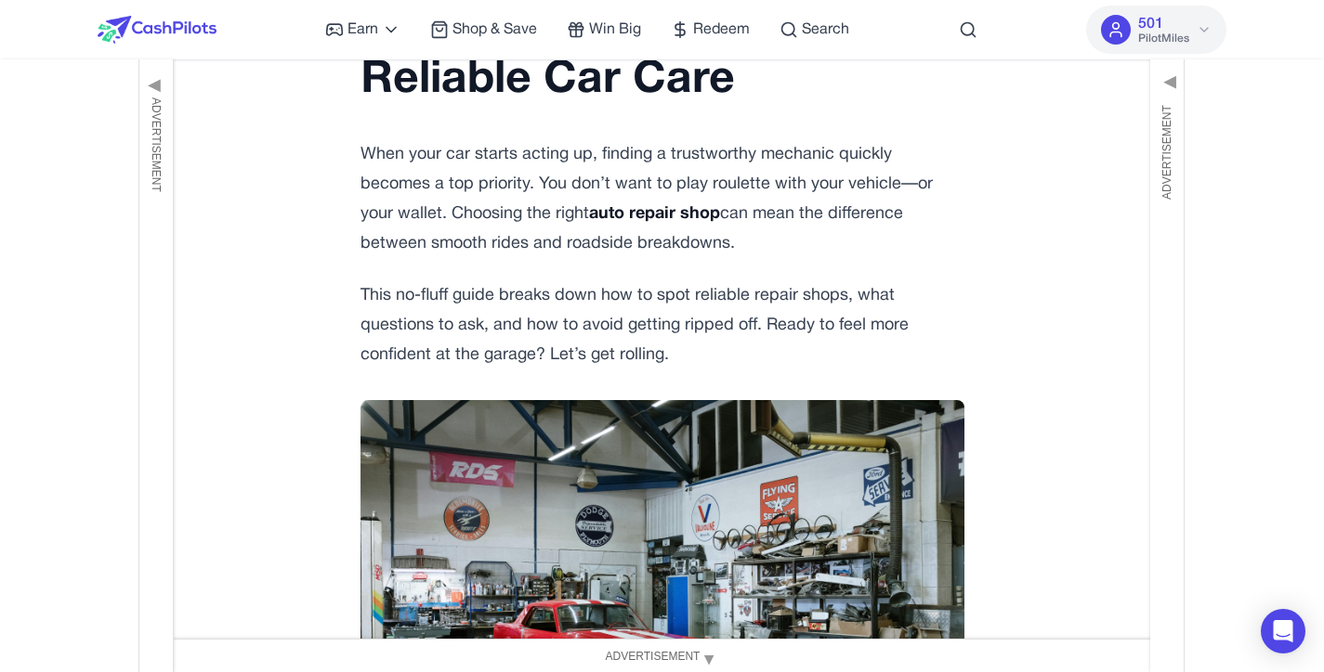
scroll to position [205, 0]
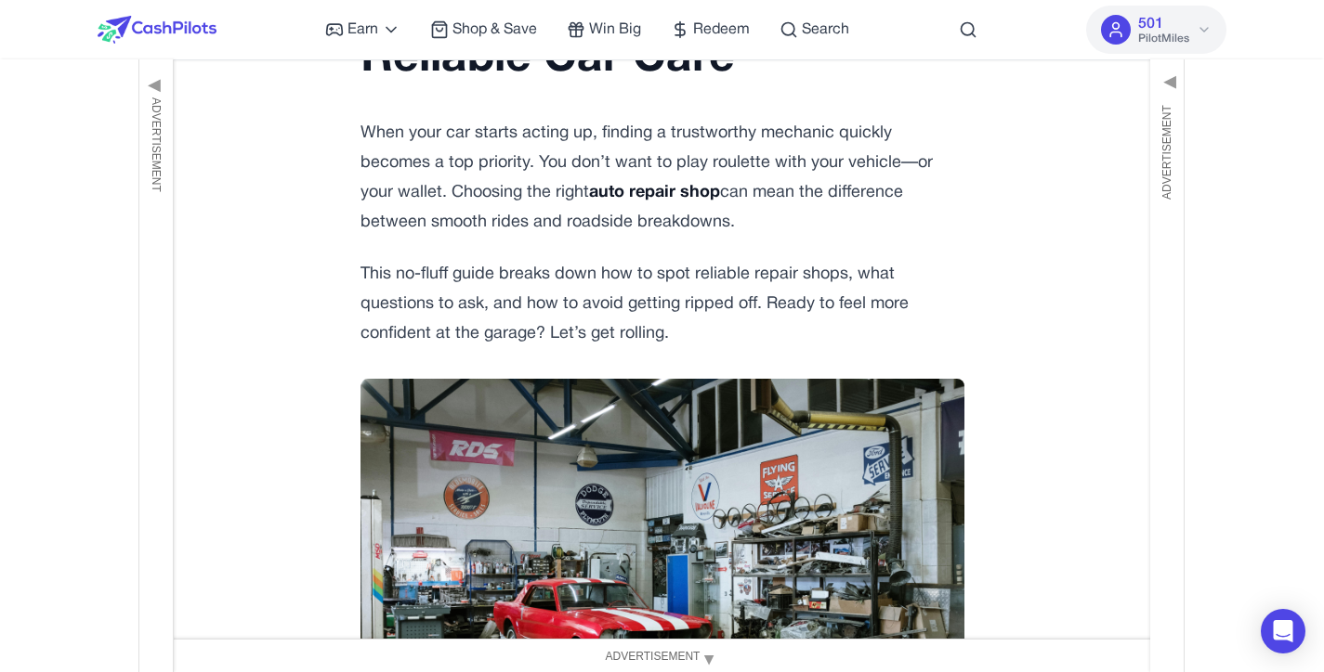
click at [902, 158] on p "When your car starts acting up, finding a trustworthy mechanic quickly becomes …" at bounding box center [662, 178] width 604 height 119
drag, startPoint x: 903, startPoint y: 160, endPoint x: 916, endPoint y: 165, distance: 14.1
click at [916, 165] on p "When your car starts acting up, finding a trustworthy mechanic quickly becomes …" at bounding box center [662, 178] width 604 height 119
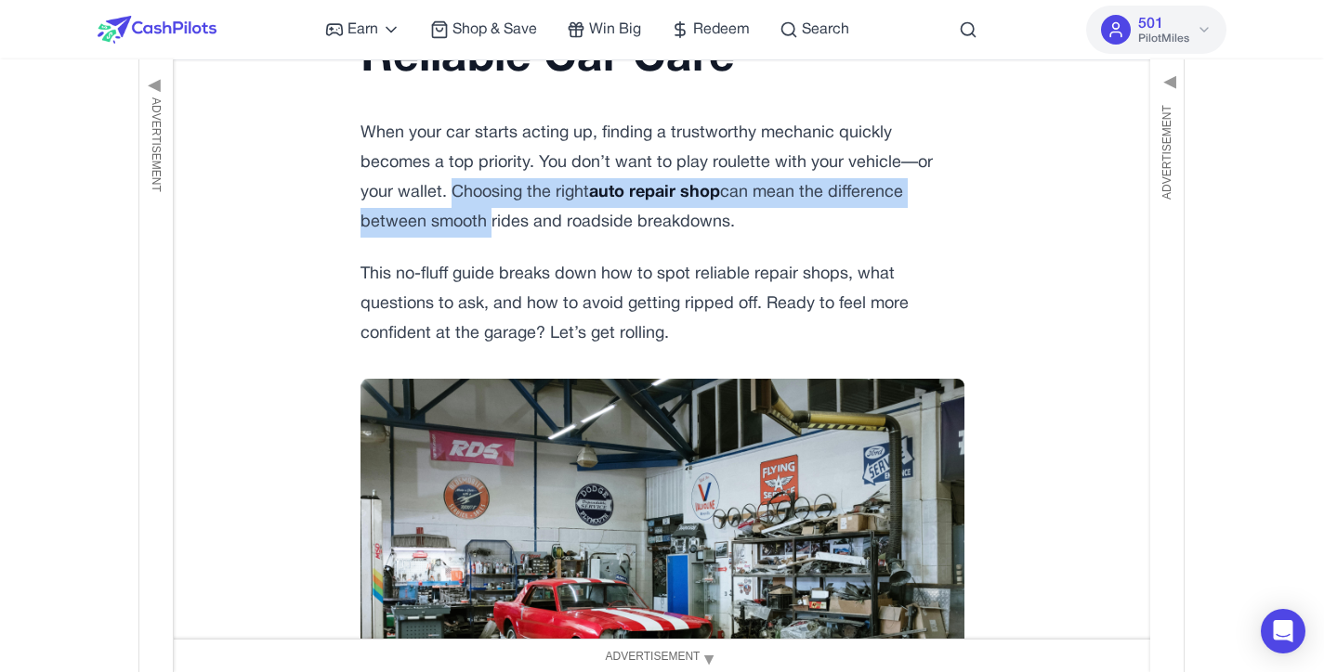
drag, startPoint x: 363, startPoint y: 195, endPoint x: 944, endPoint y: 204, distance: 580.6
click at [944, 204] on p "When your car starts acting up, finding a trustworthy mechanic quickly becomes …" at bounding box center [662, 178] width 604 height 119
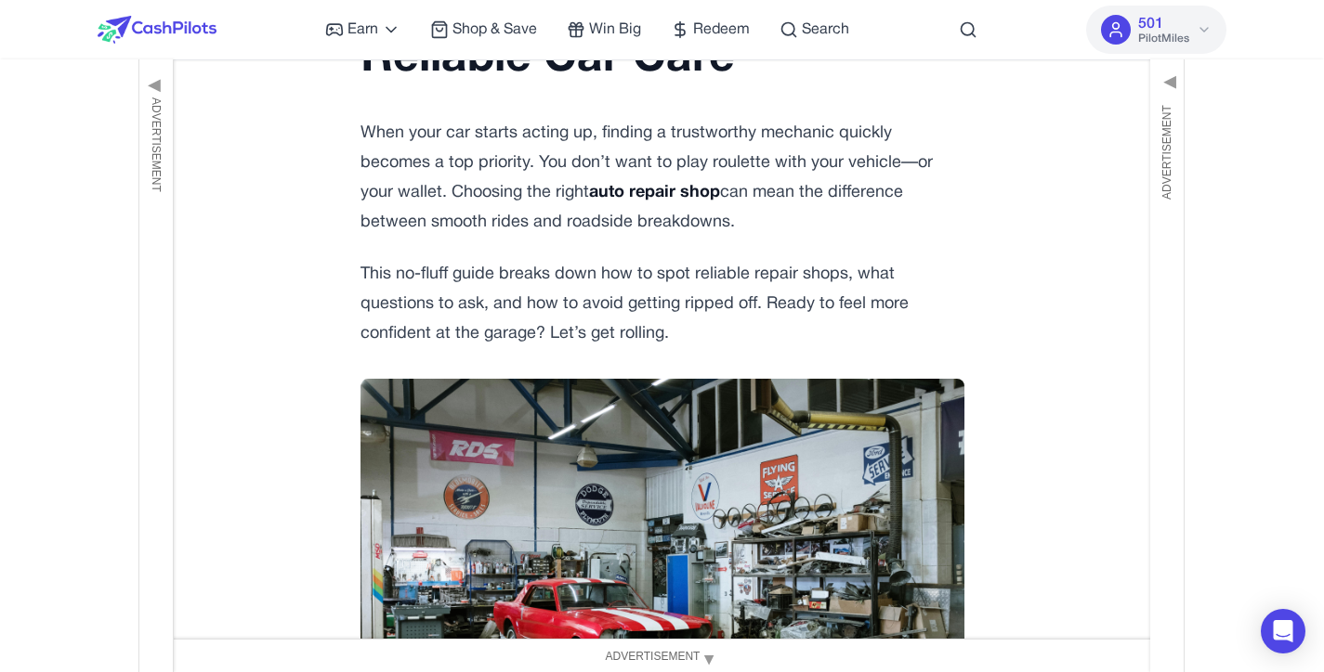
click at [372, 236] on p "When your car starts acting up, finding a trustworthy mechanic quickly becomes …" at bounding box center [662, 178] width 604 height 119
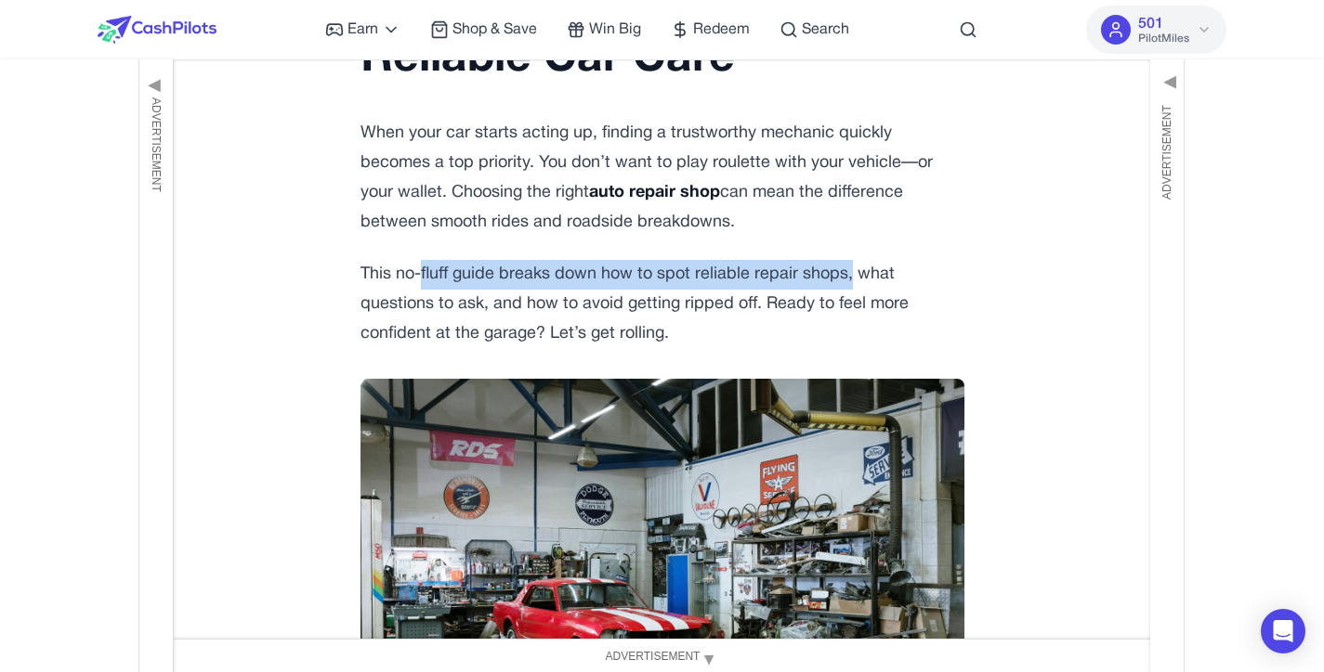
drag, startPoint x: 420, startPoint y: 273, endPoint x: 848, endPoint y: 271, distance: 428.2
click at [848, 271] on p "This no-fluff guide breaks down how to spot reliable repair shops, what questio…" at bounding box center [662, 304] width 604 height 89
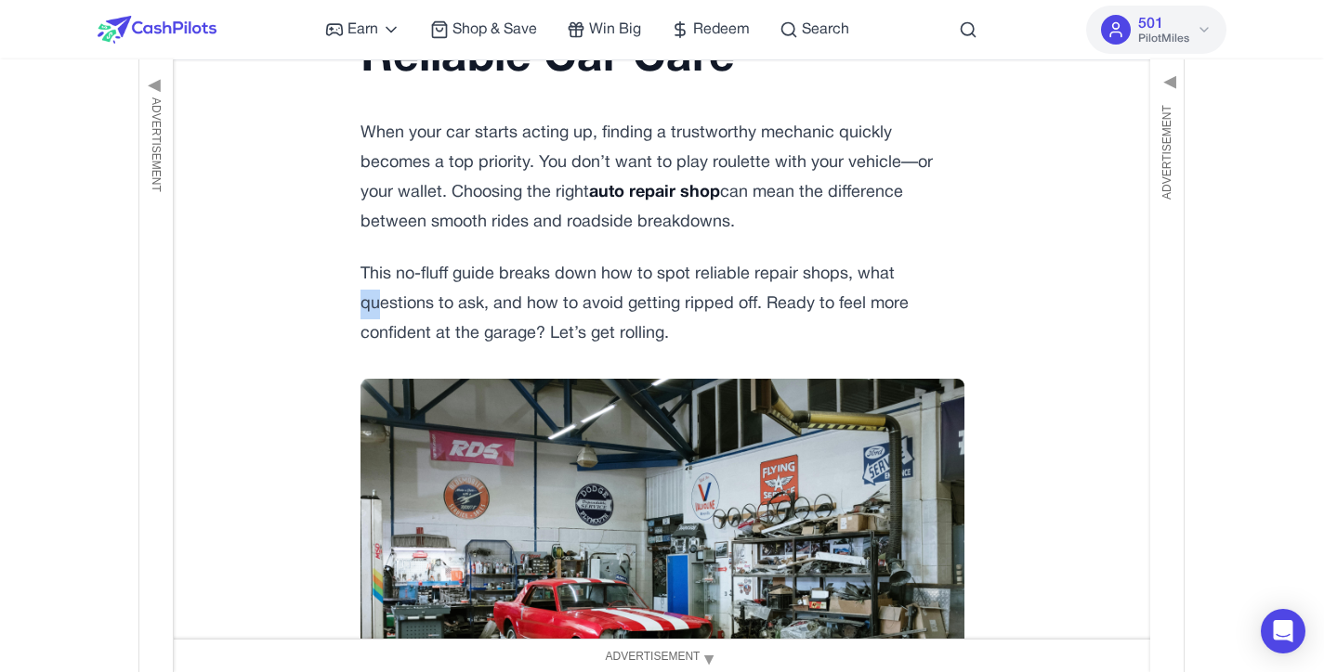
drag, startPoint x: 333, startPoint y: 301, endPoint x: 374, endPoint y: 310, distance: 41.9
click at [432, 318] on p "This no-fluff guide breaks down how to spot reliable repair shops, what questio…" at bounding box center [662, 304] width 604 height 89
drag, startPoint x: 539, startPoint y: 333, endPoint x: 661, endPoint y: 340, distance: 122.8
click at [661, 340] on p "This no-fluff guide breaks down how to spot reliable repair shops, what questio…" at bounding box center [662, 304] width 604 height 89
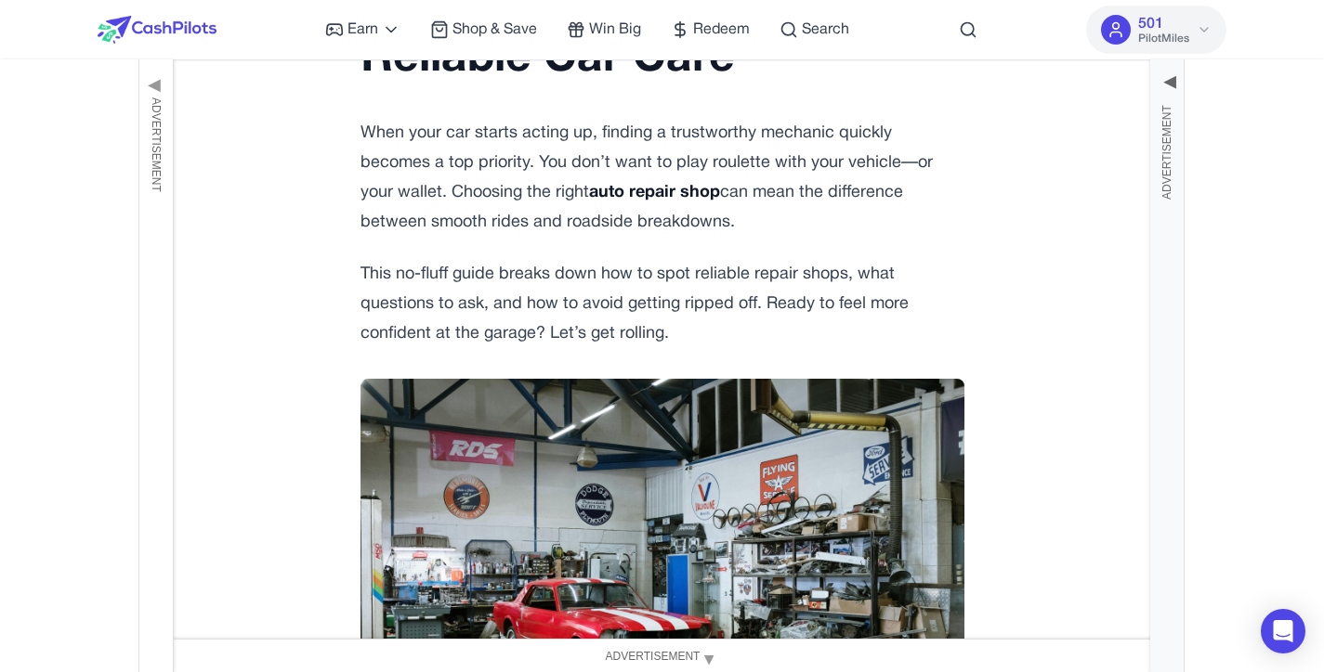
click at [1174, 149] on span "Advertisement" at bounding box center [1166, 152] width 17 height 95
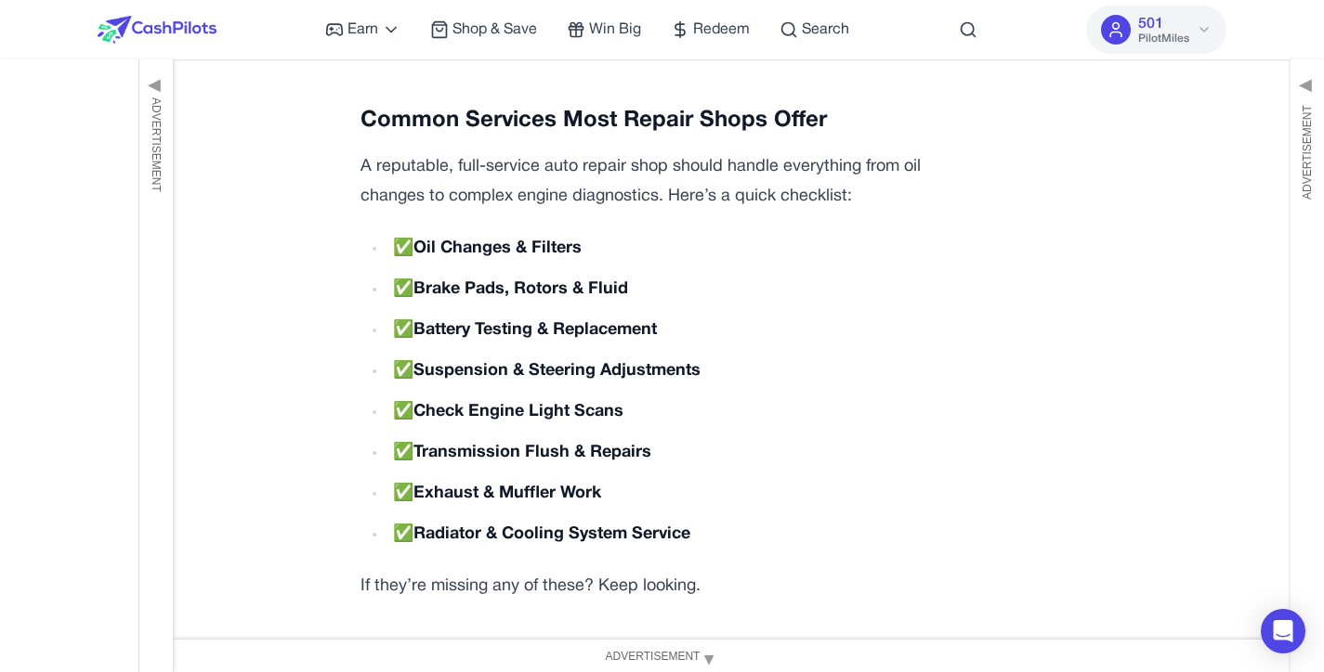
scroll to position [1717, 0]
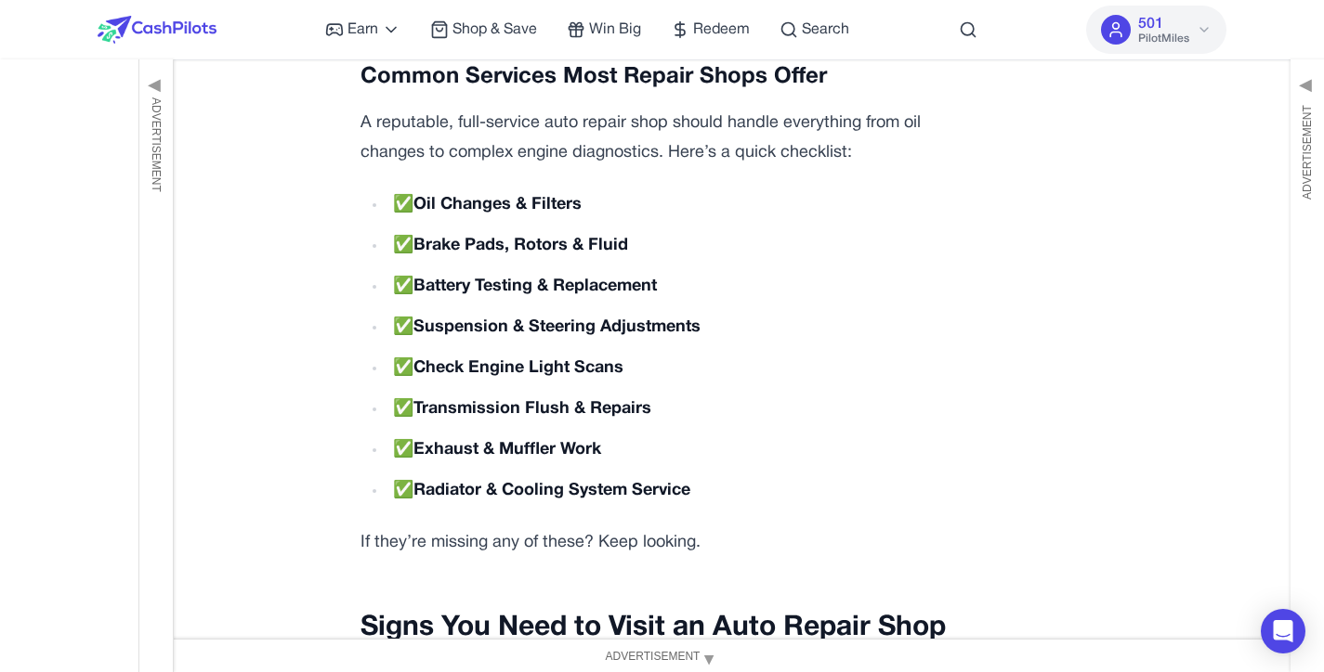
click at [401, 372] on li "✅ Check Engine Light Scans" at bounding box center [675, 369] width 578 height 30
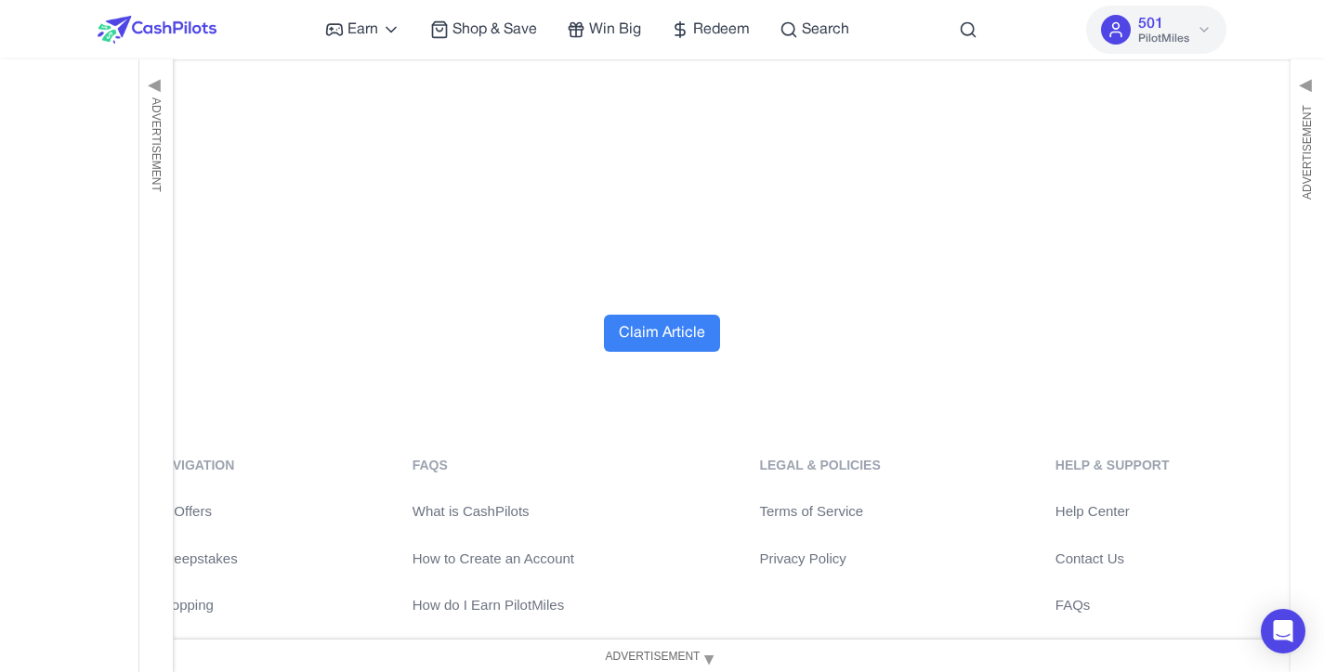
scroll to position [6480, 0]
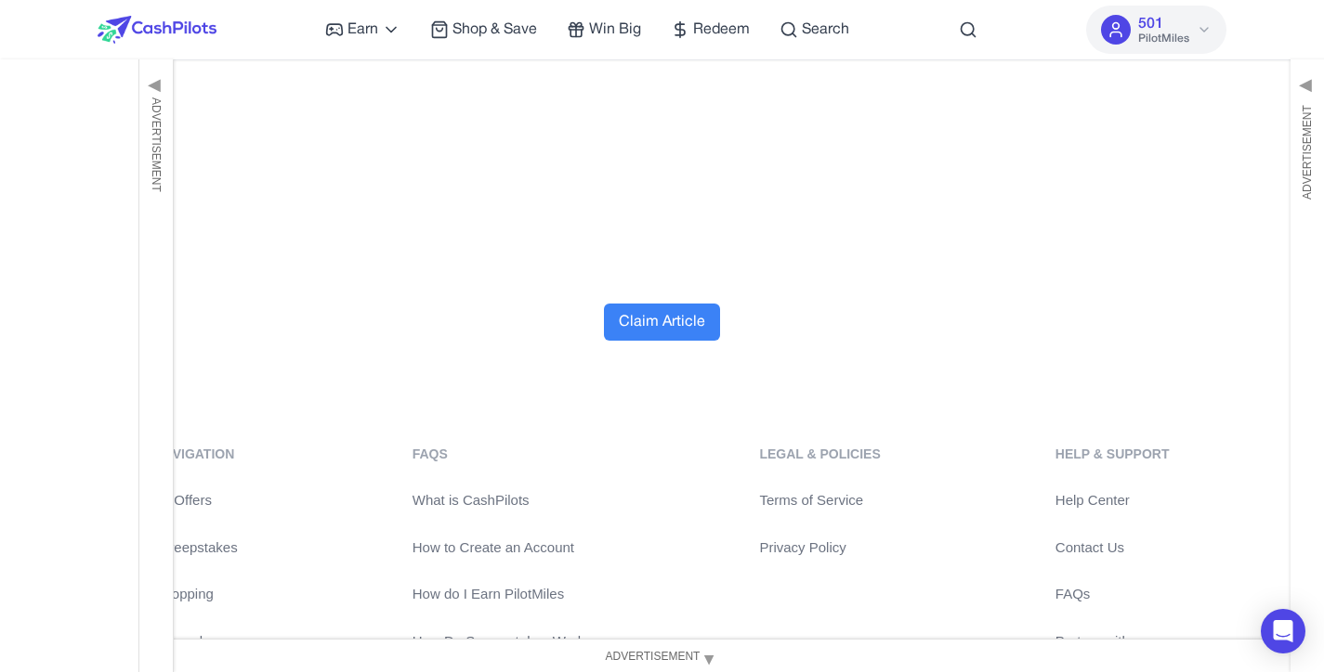
click at [682, 333] on button "Claim Article" at bounding box center [662, 322] width 116 height 37
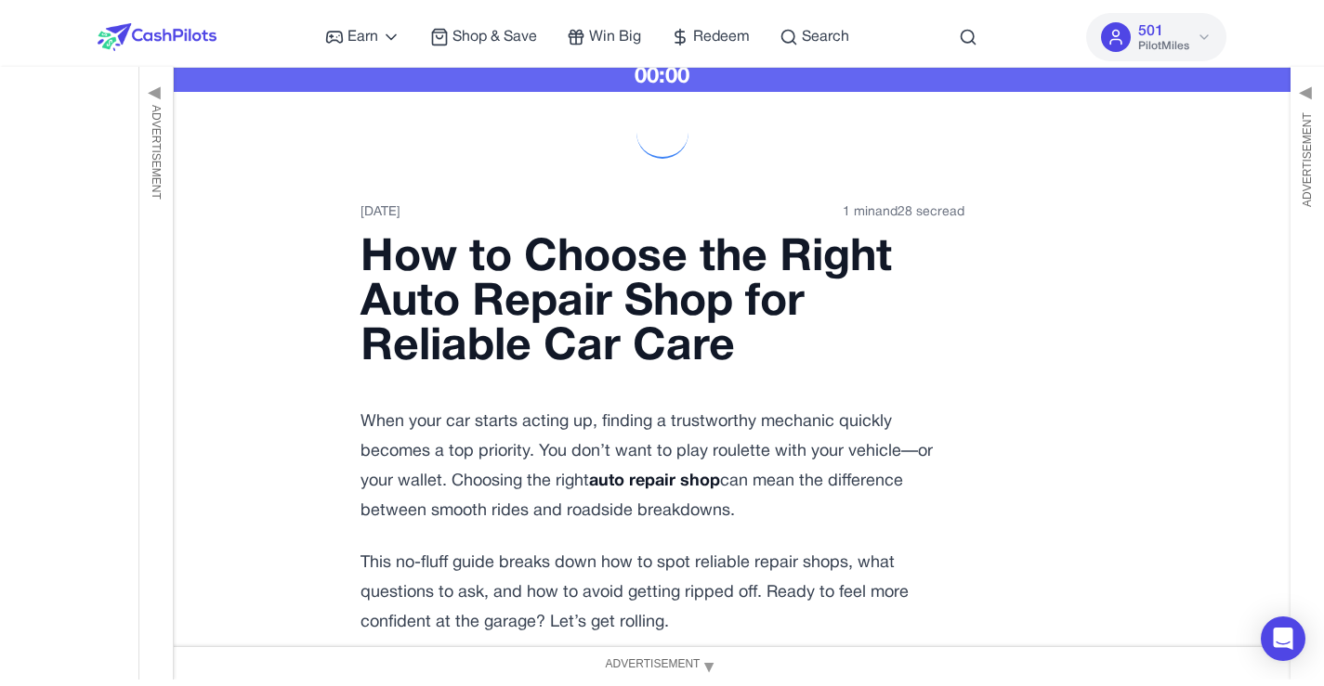
scroll to position [0, 0]
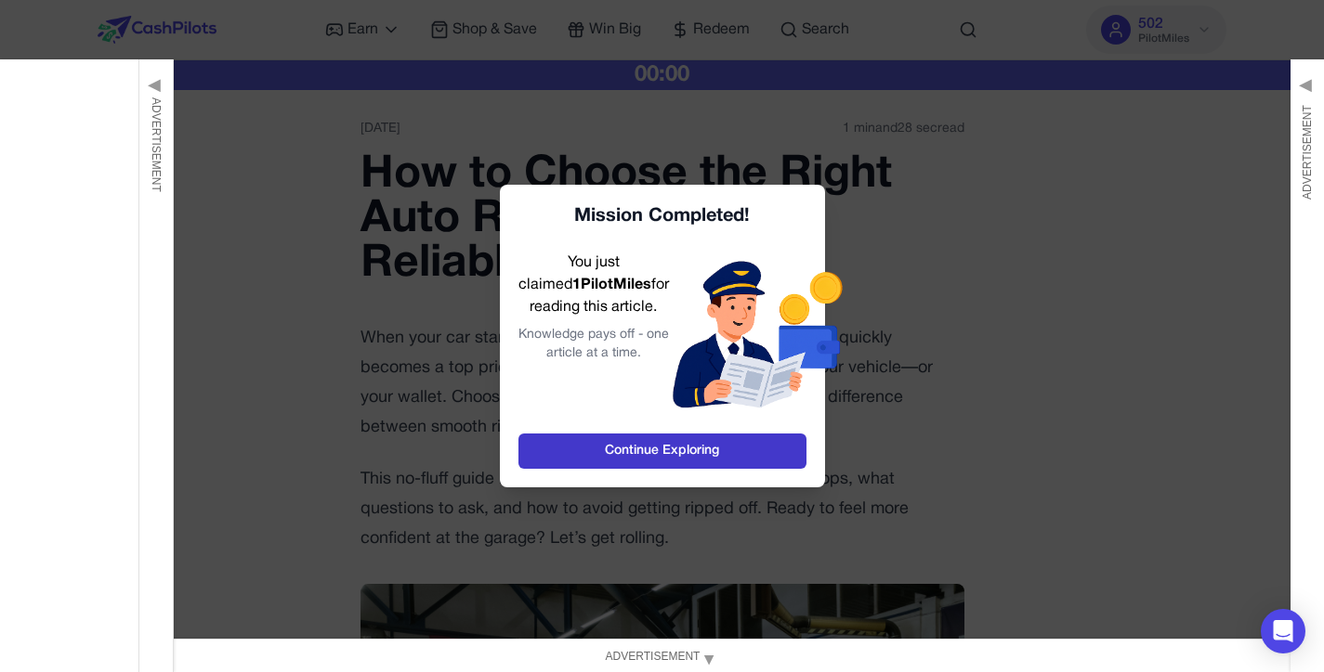
click at [572, 448] on link "Continue Exploring" at bounding box center [662, 451] width 288 height 35
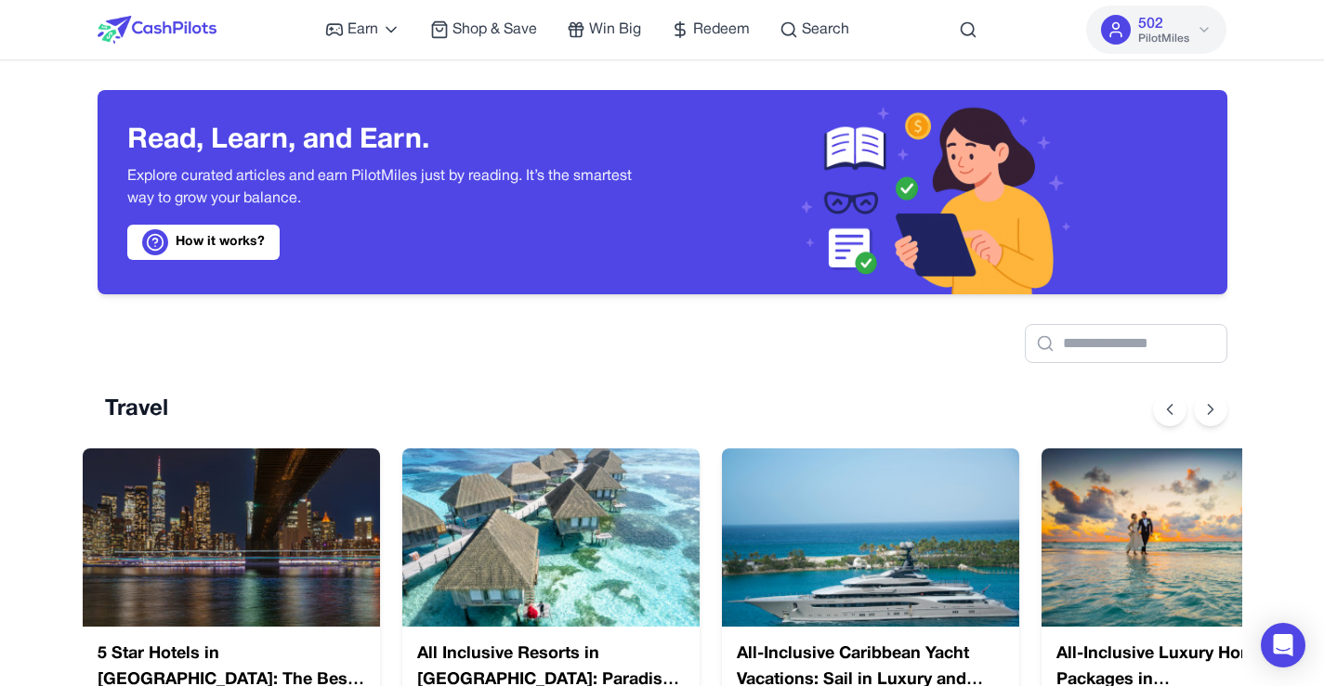
scroll to position [0, 15]
click at [579, 37] on icon at bounding box center [575, 33] width 11 height 7
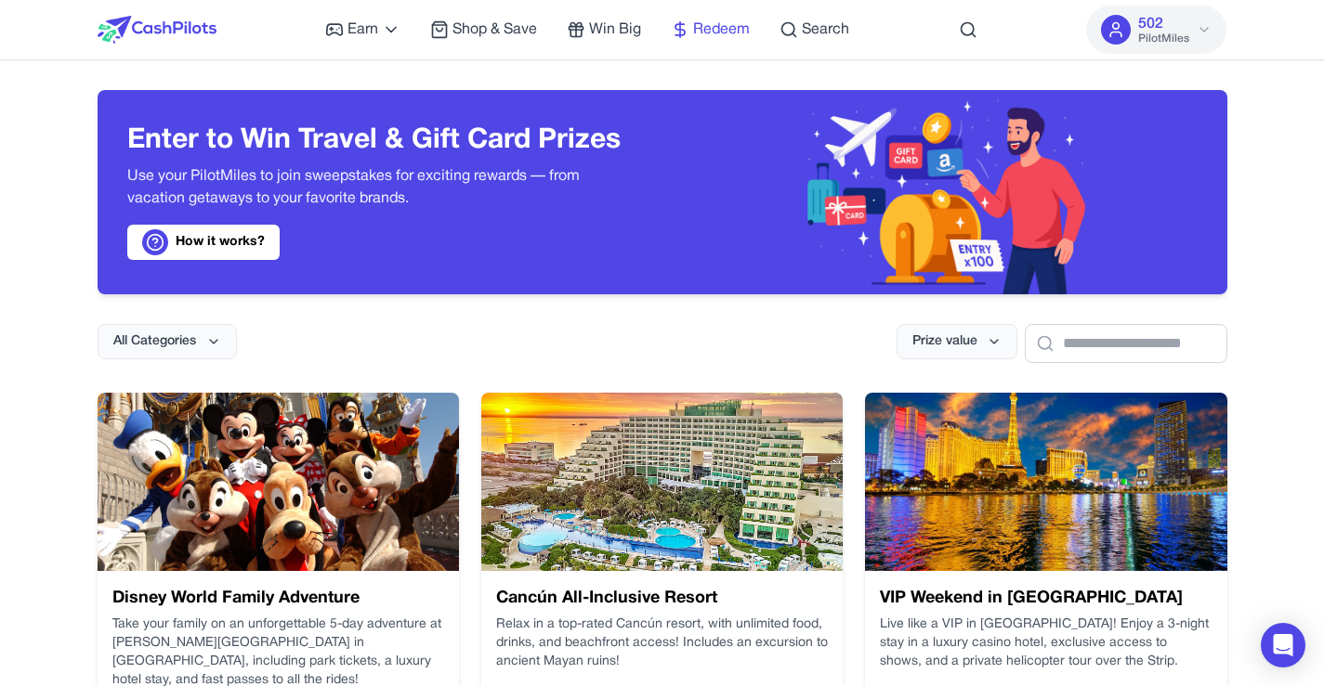
click at [722, 22] on span "Redeem" at bounding box center [721, 30] width 57 height 22
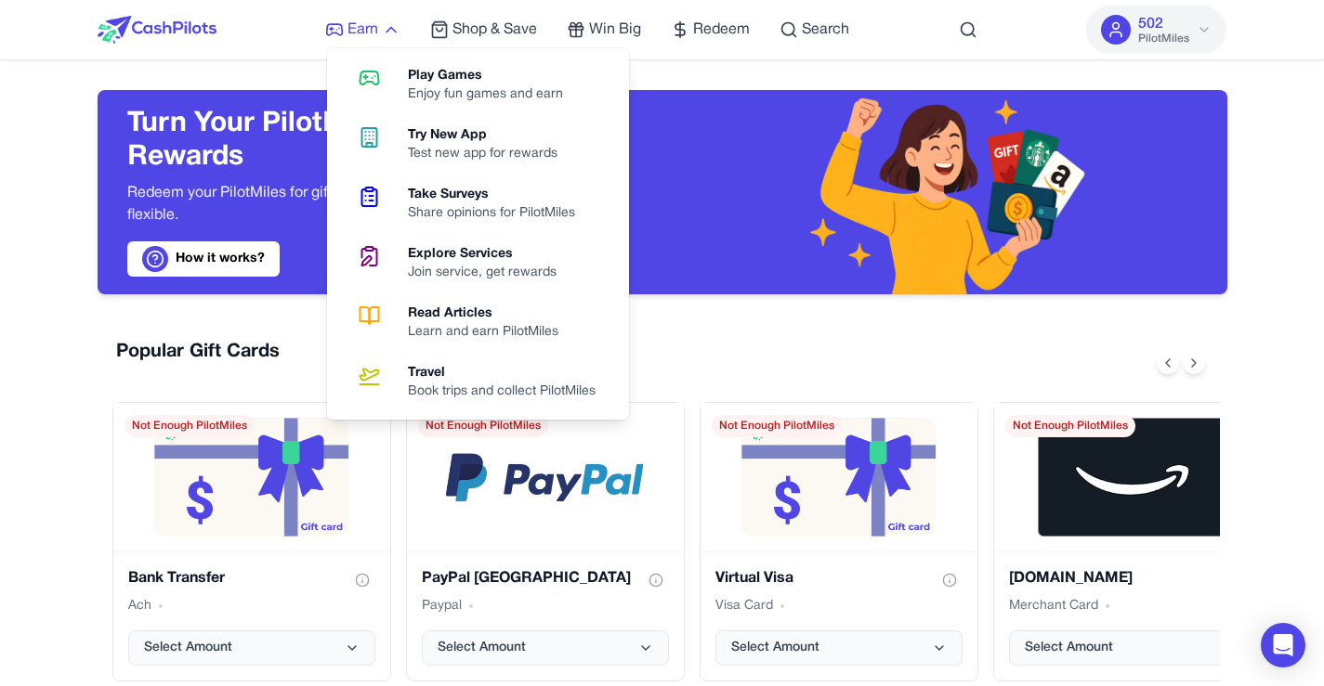
click at [380, 33] on link "Earn" at bounding box center [362, 30] width 75 height 22
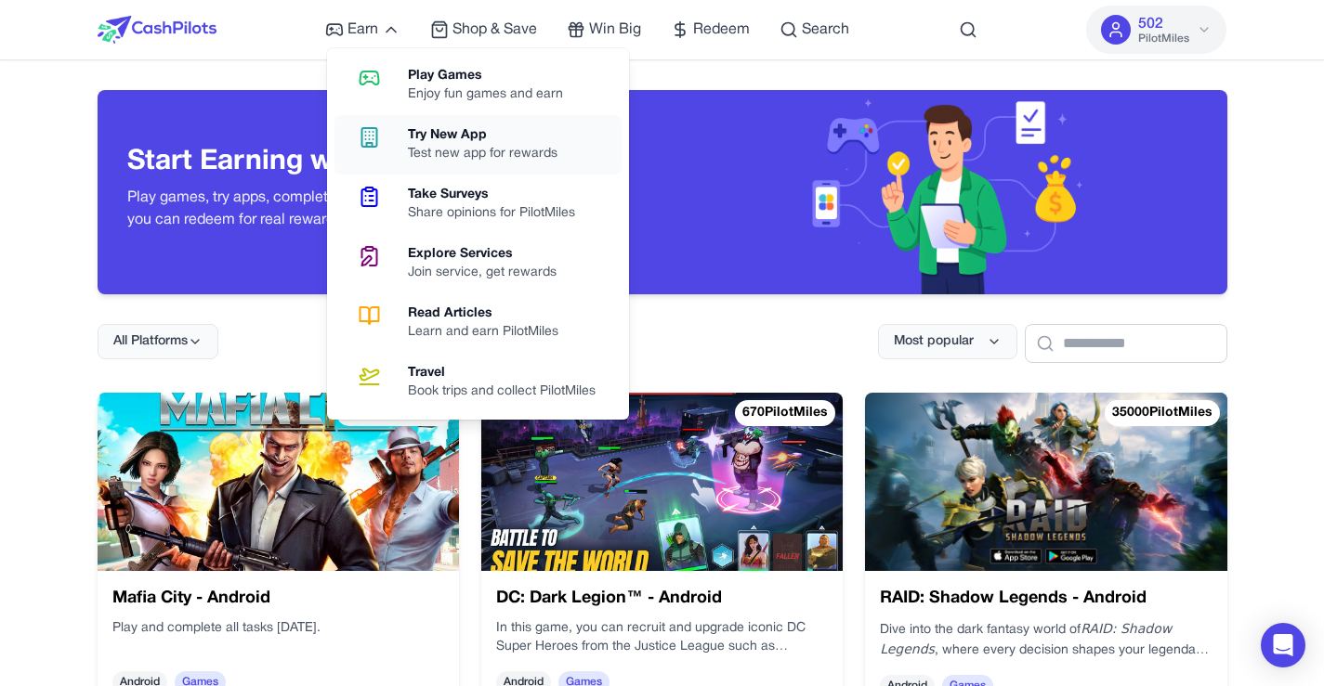
click at [452, 142] on div "Try New App" at bounding box center [490, 135] width 164 height 19
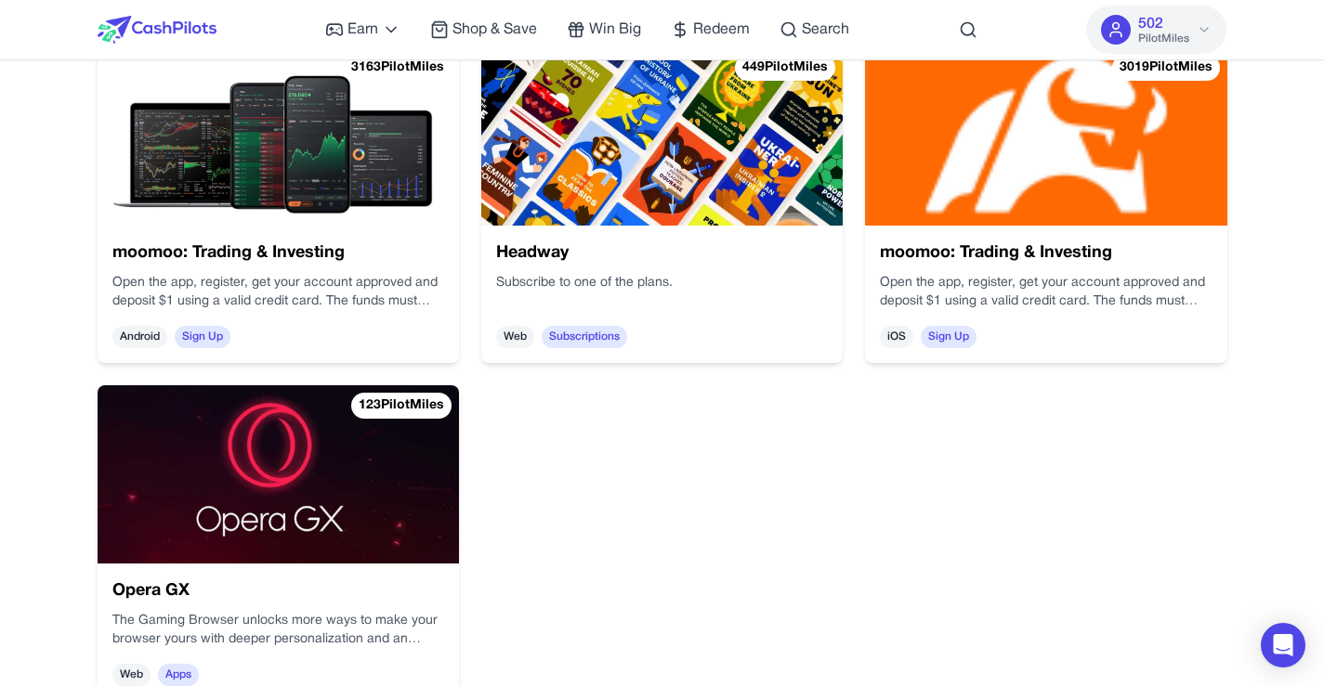
scroll to position [347, 0]
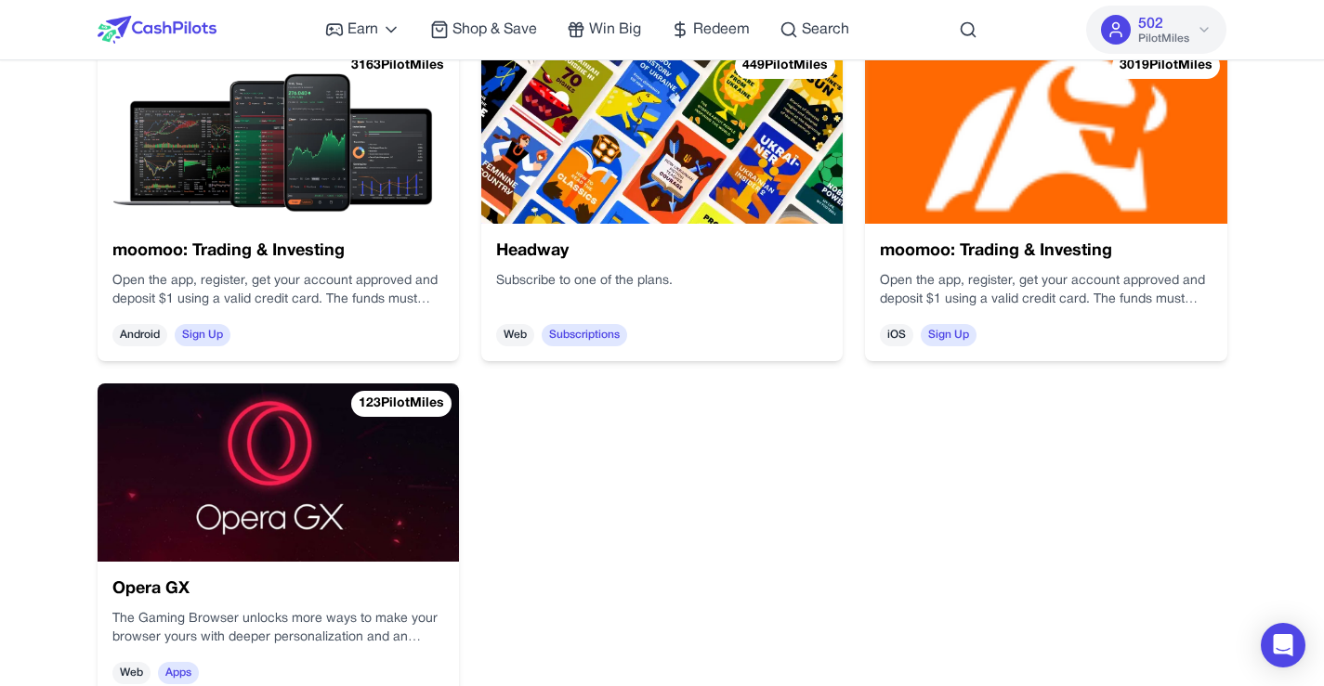
click at [255, 535] on img at bounding box center [278, 473] width 361 height 178
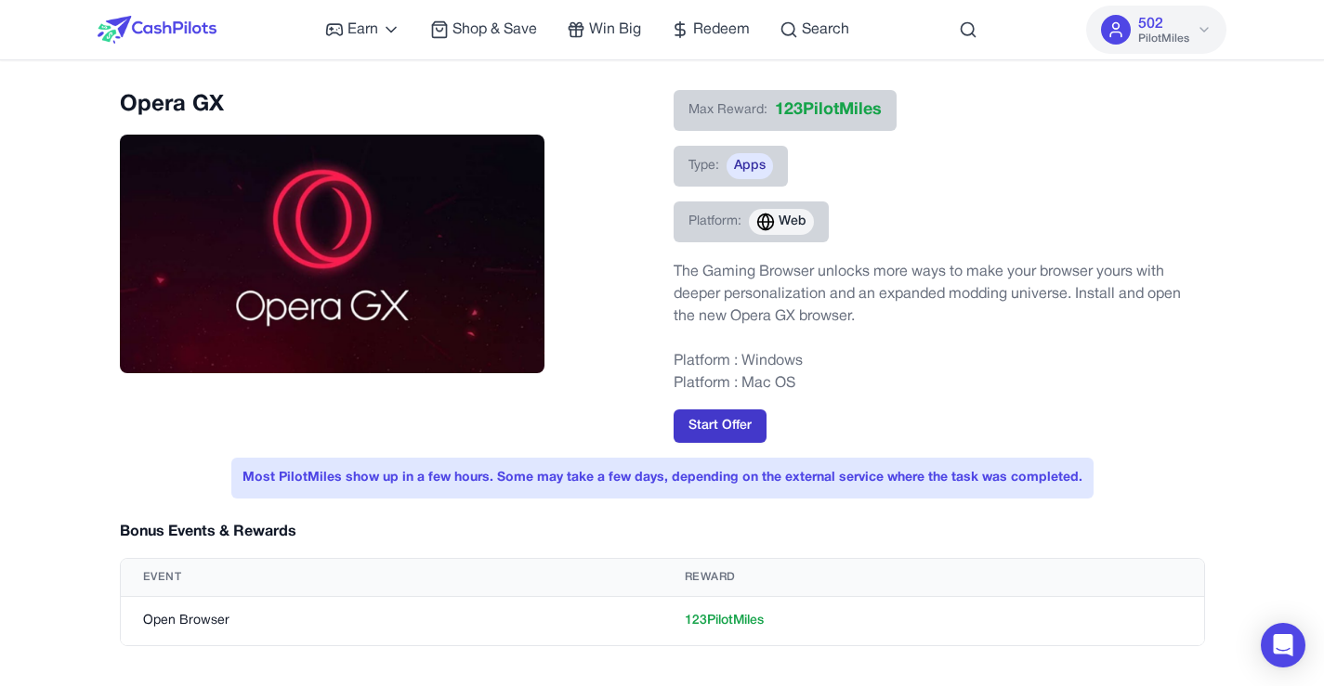
click at [722, 422] on button "Start Offer" at bounding box center [719, 426] width 93 height 33
click at [778, 219] on span "Web" at bounding box center [792, 222] width 28 height 19
click at [758, 168] on span "Apps" at bounding box center [749, 166] width 46 height 26
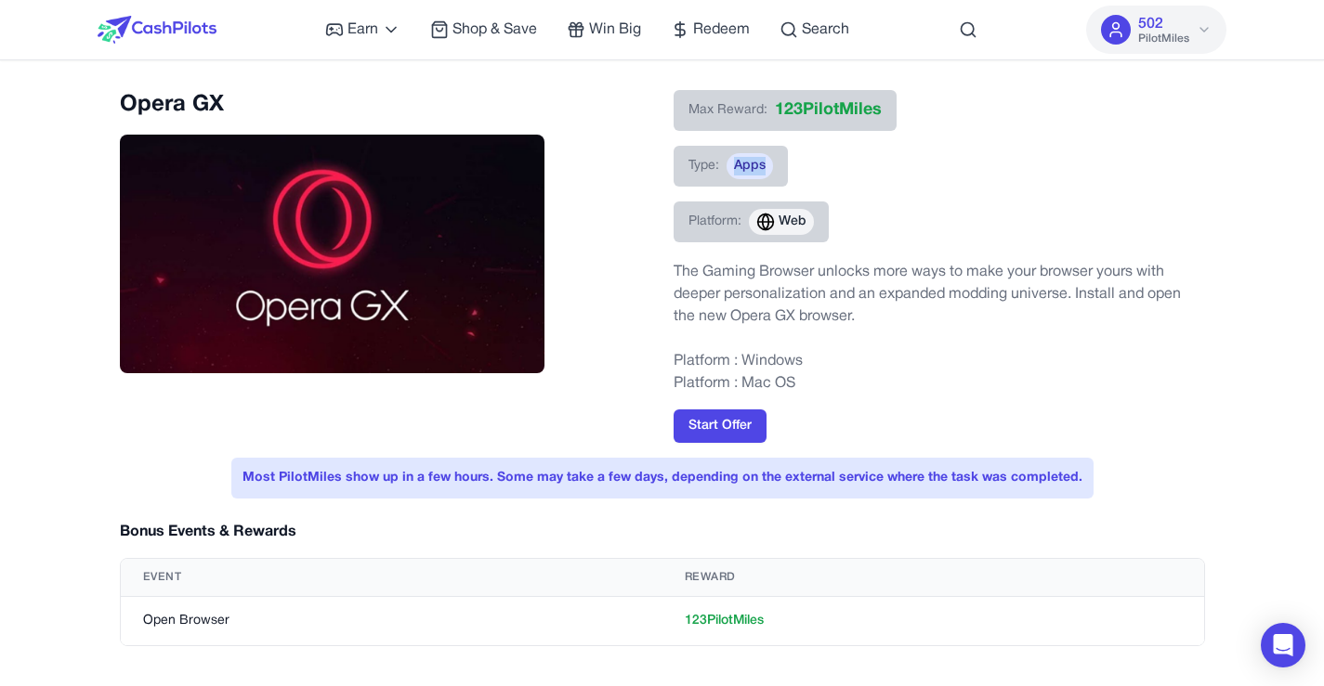
click at [1195, 33] on button "502 PilotMiles" at bounding box center [1156, 30] width 140 height 48
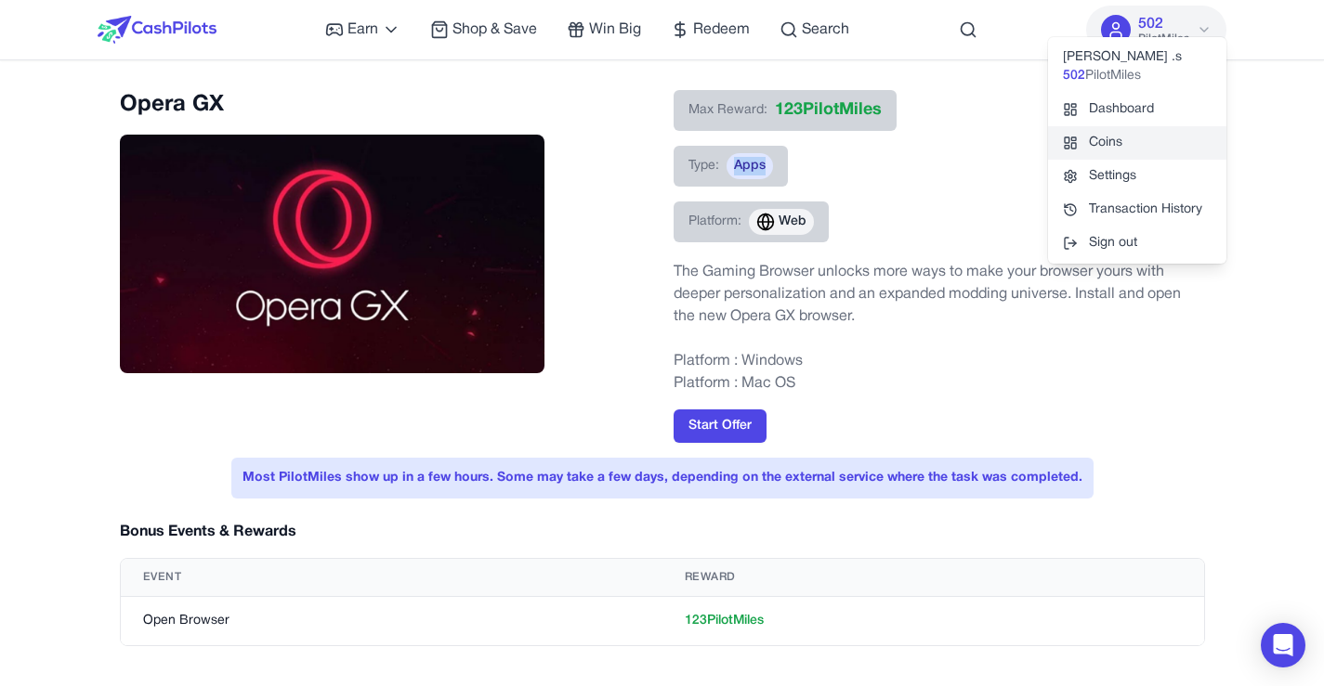
click at [1130, 143] on link "Coins" at bounding box center [1137, 142] width 178 height 33
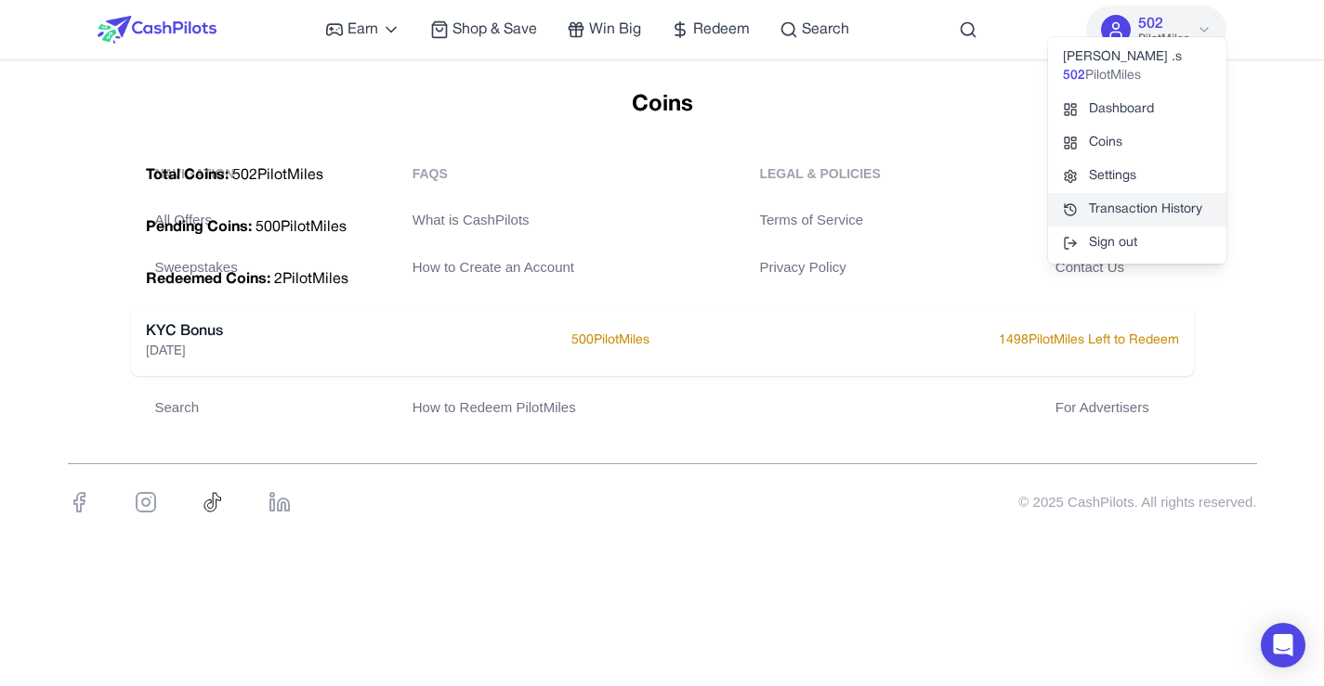
click at [1170, 214] on link "Transaction History" at bounding box center [1137, 209] width 178 height 33
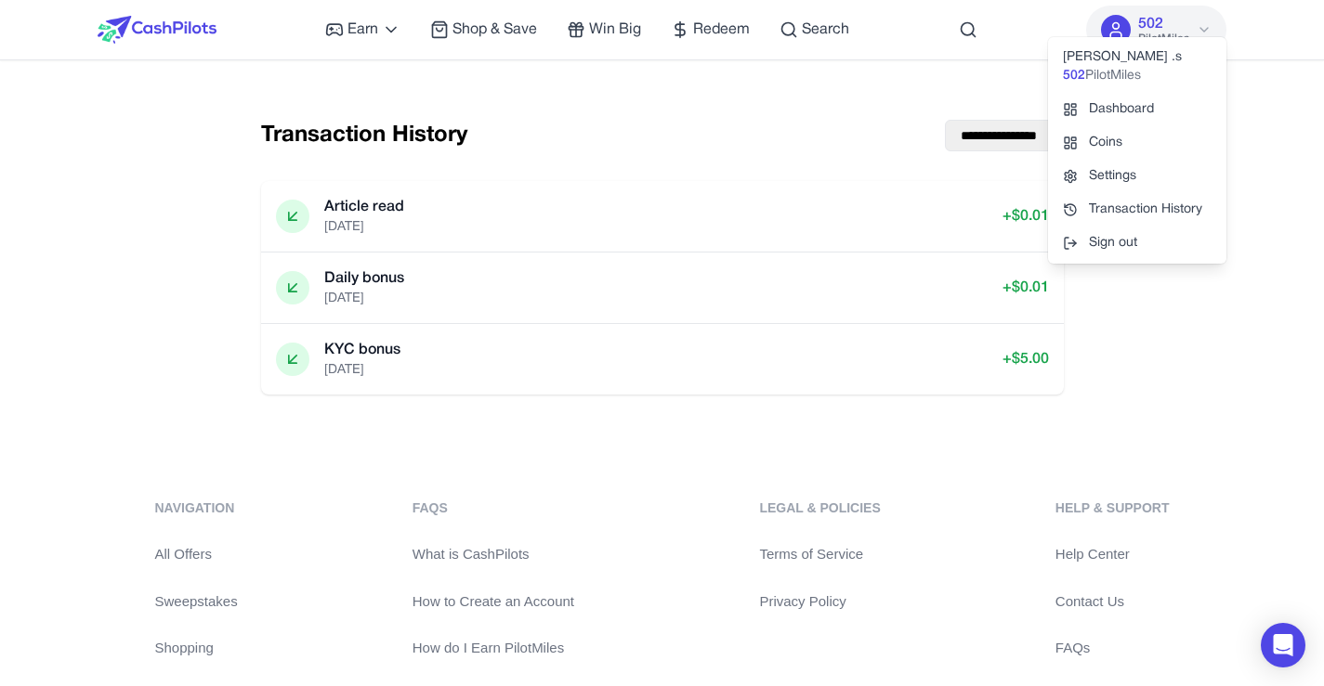
click at [46, 220] on div "**********" at bounding box center [662, 457] width 1324 height 914
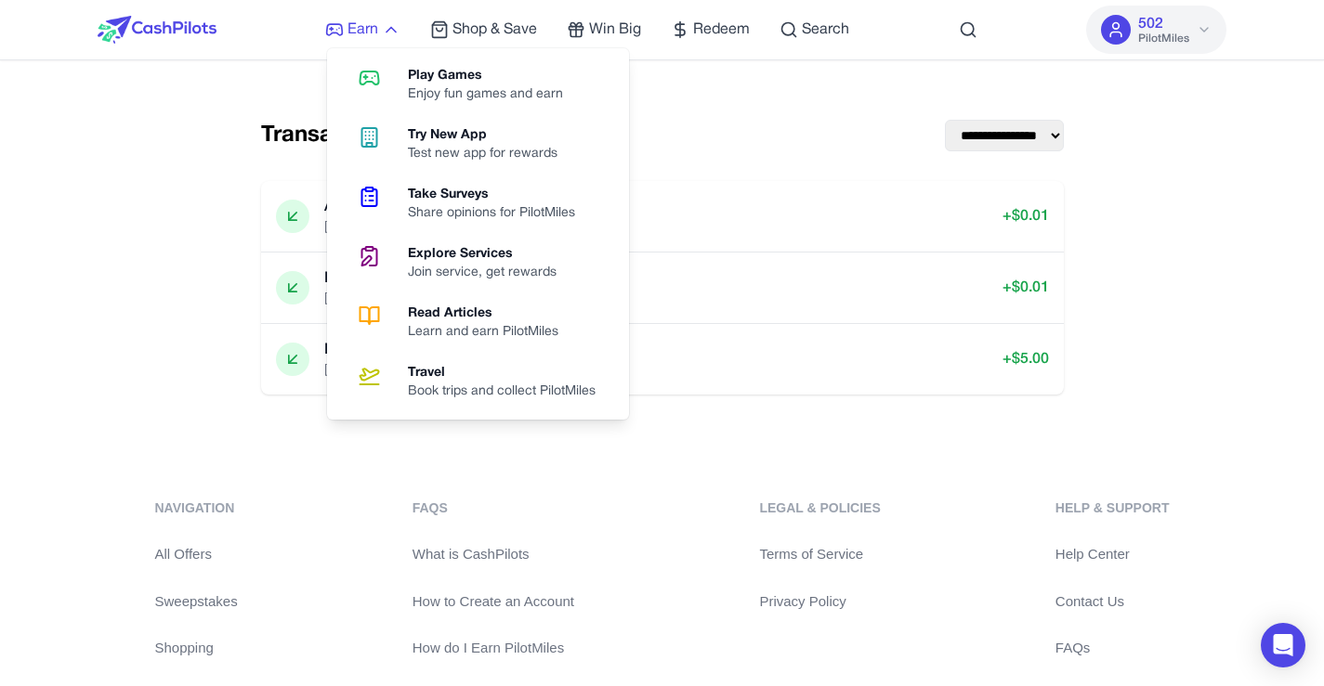
click at [394, 34] on icon at bounding box center [391, 29] width 19 height 19
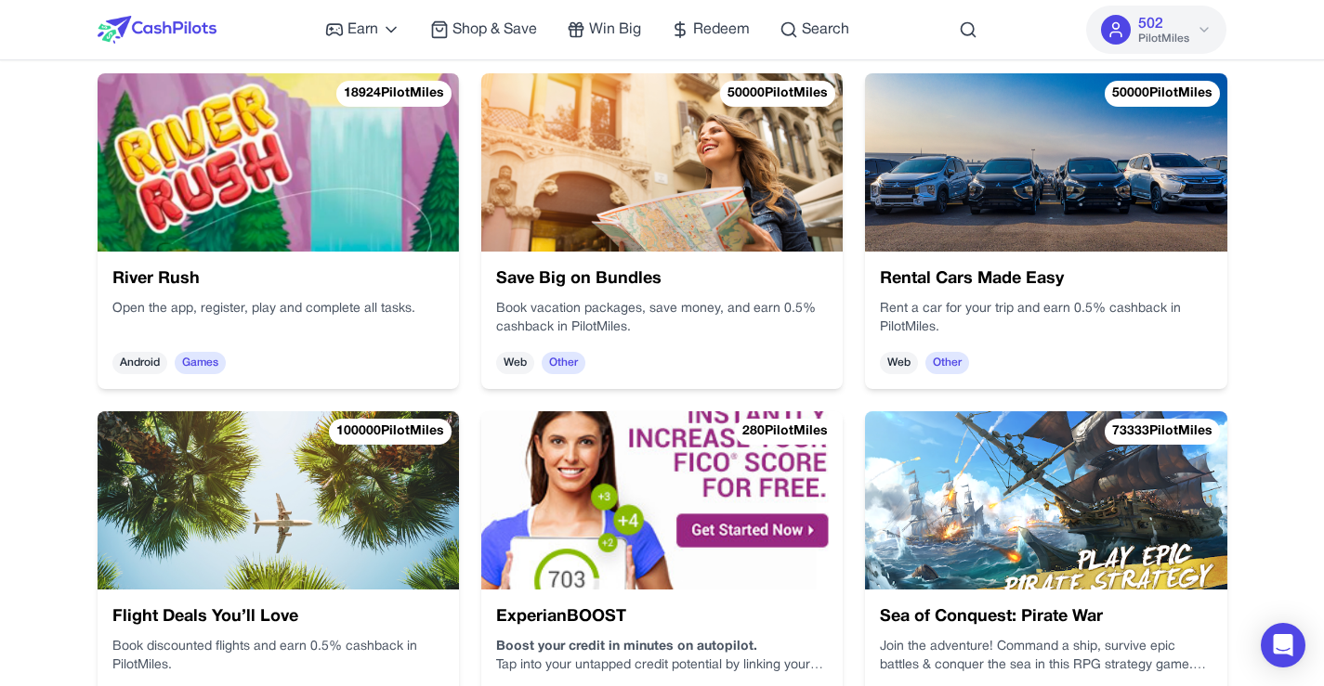
scroll to position [654, 0]
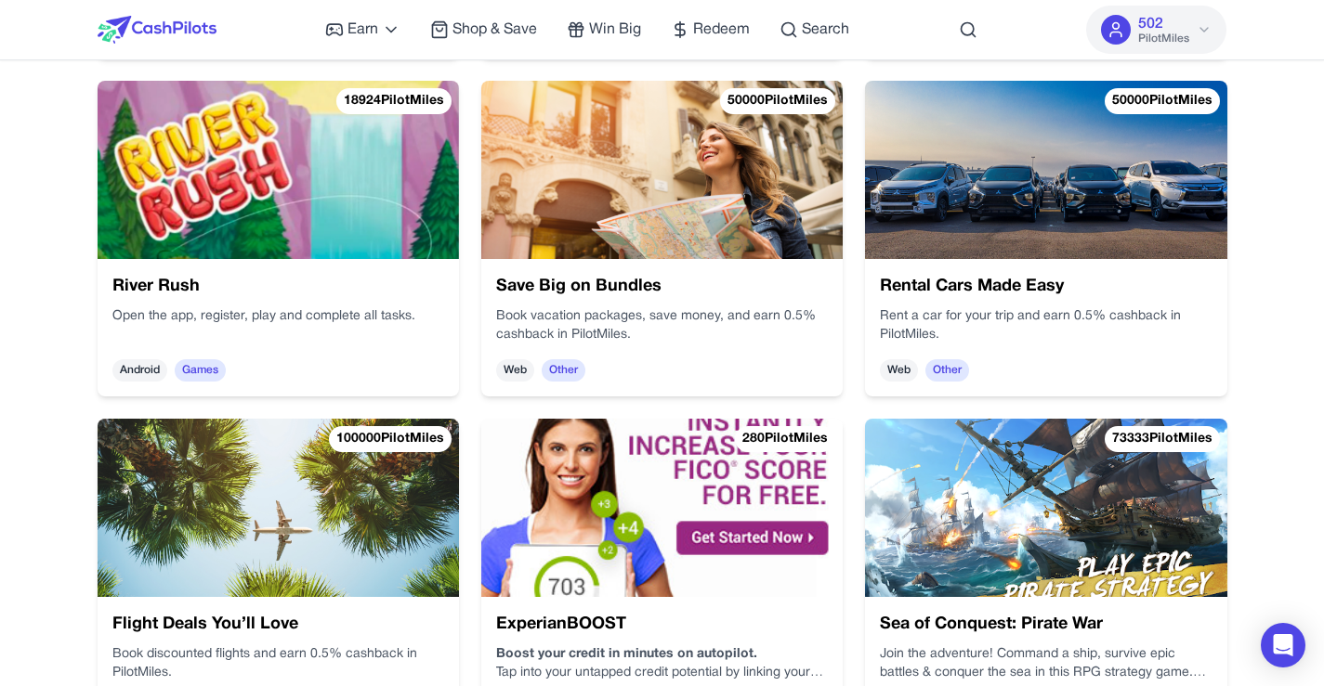
click at [328, 229] on img at bounding box center [278, 170] width 361 height 178
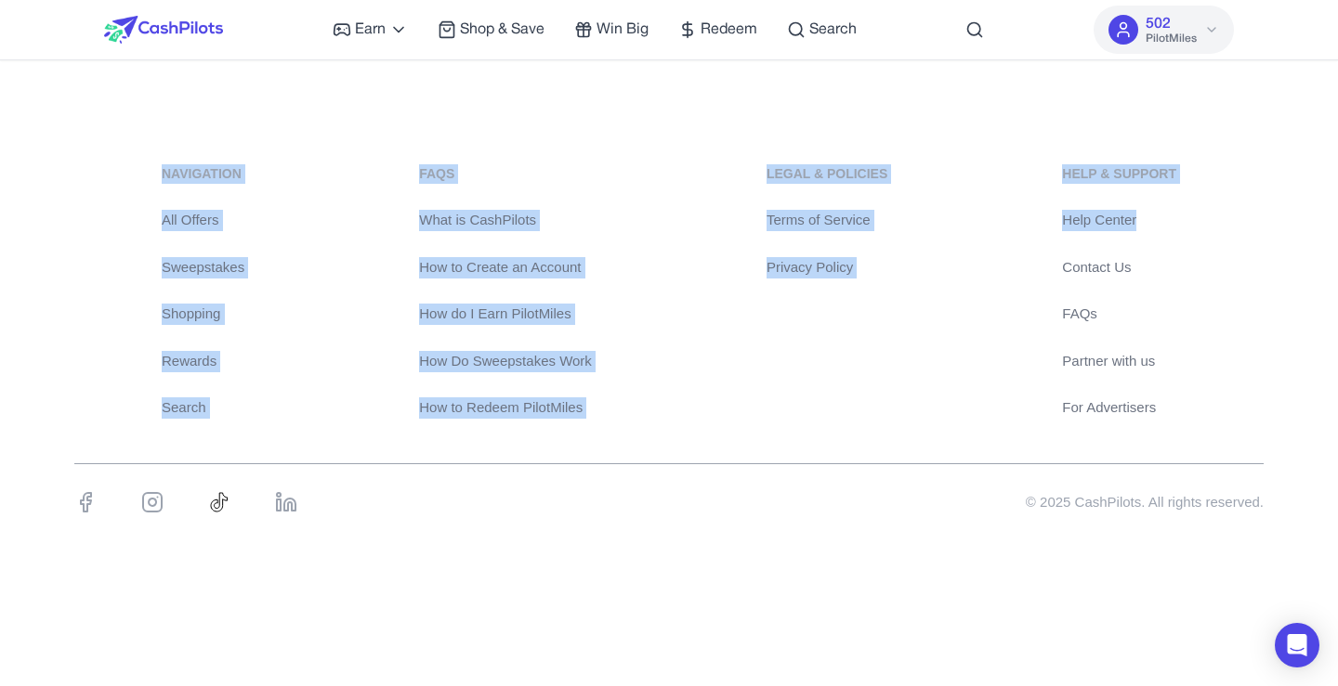
drag, startPoint x: 1337, startPoint y: 111, endPoint x: 1337, endPoint y: 232, distance: 120.7
click at [1337, 232] on div "Earn Play Games Enjoy fun games and earn Try New App Test new app for rewards T…" at bounding box center [669, 290] width 1338 height 580
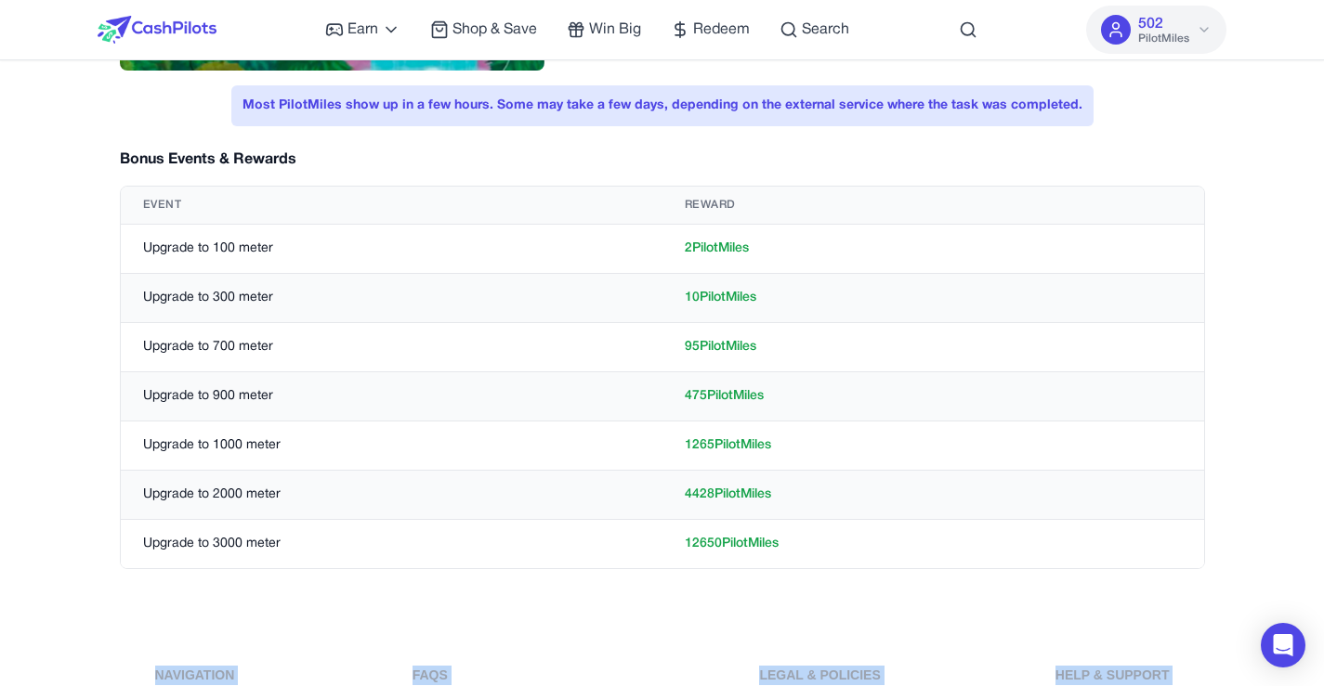
scroll to position [324, 0]
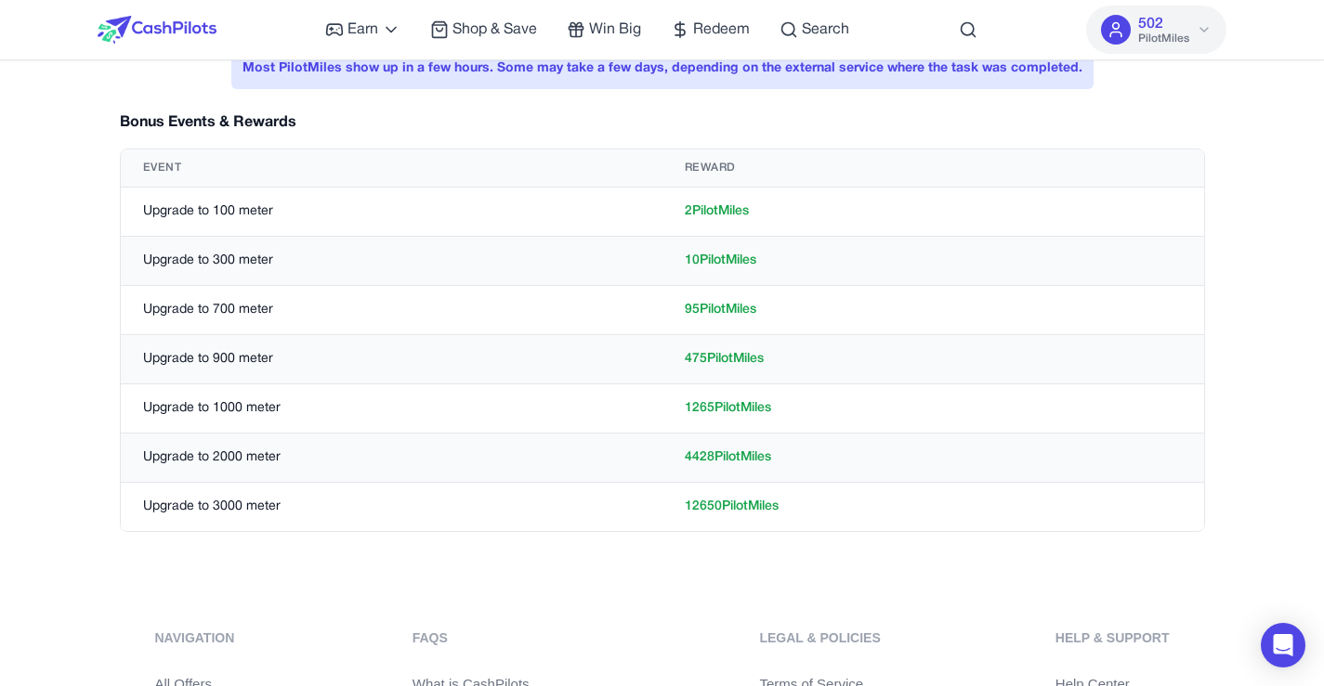
click at [1258, 116] on div "Earn Play Games Enjoy fun games and earn Try New App Test new app for rewards T…" at bounding box center [662, 360] width 1324 height 1368
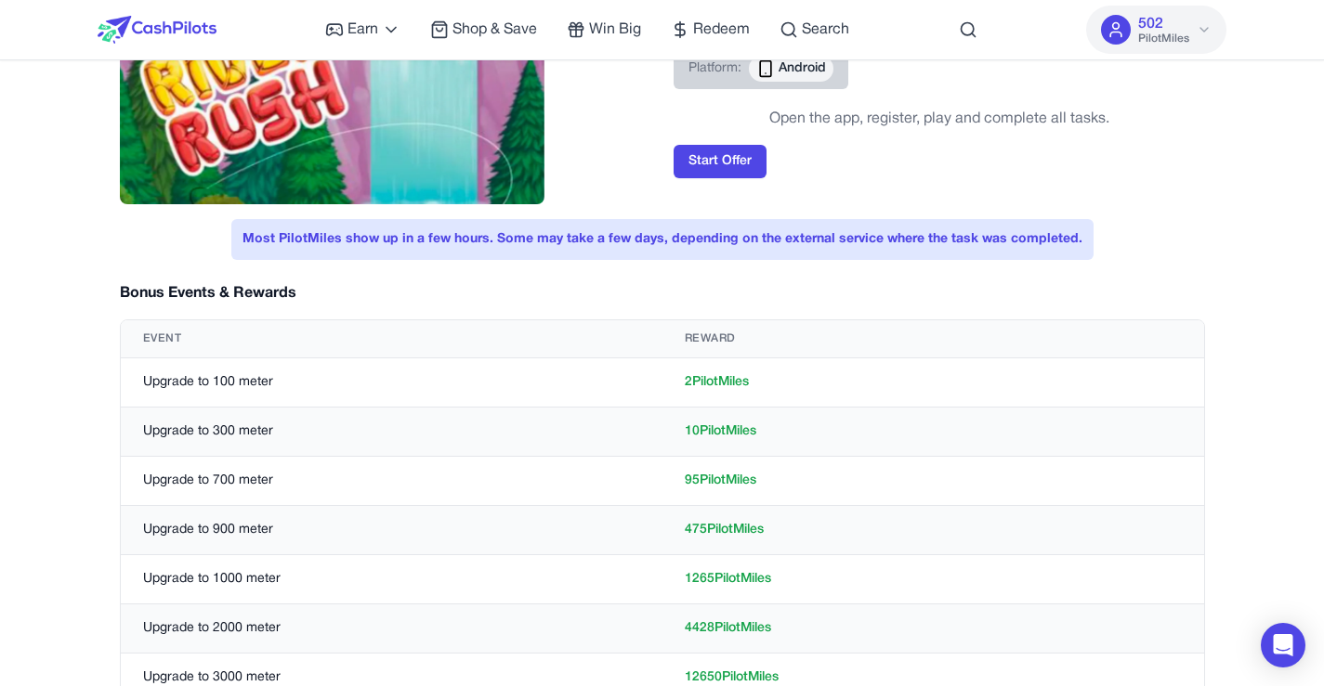
scroll to position [0, 0]
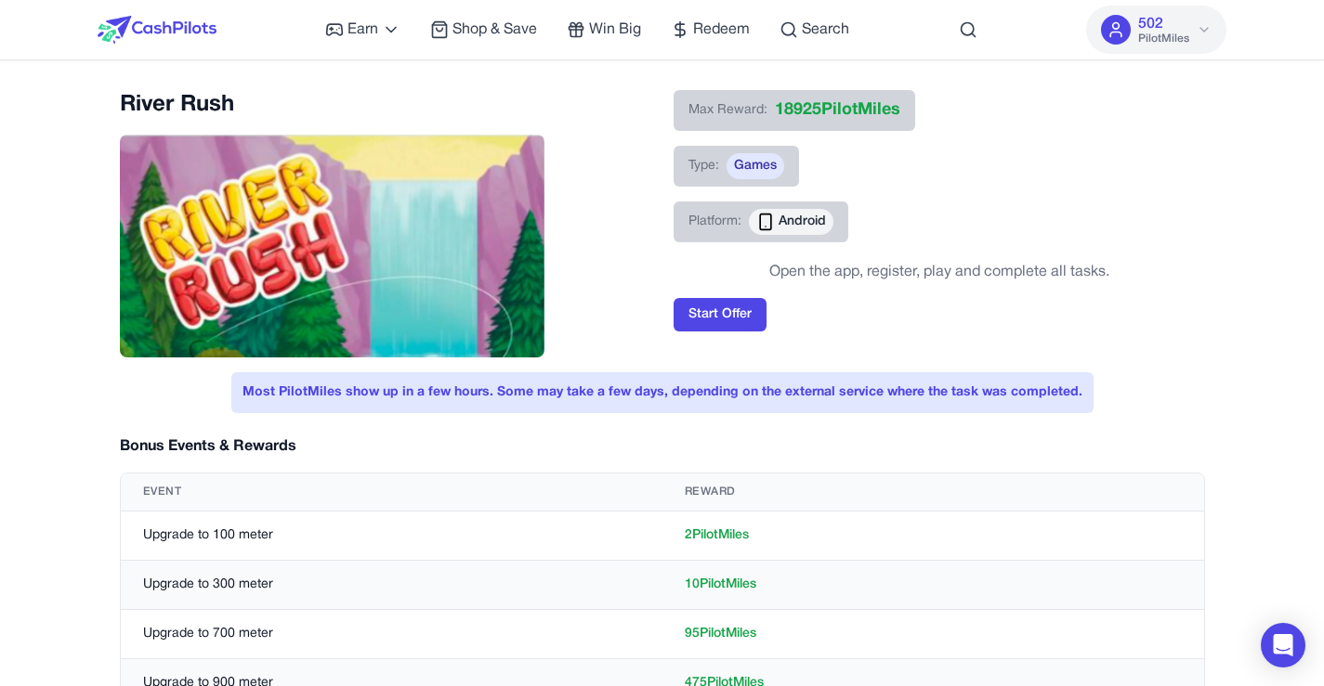
click at [783, 223] on span "Android" at bounding box center [801, 222] width 47 height 19
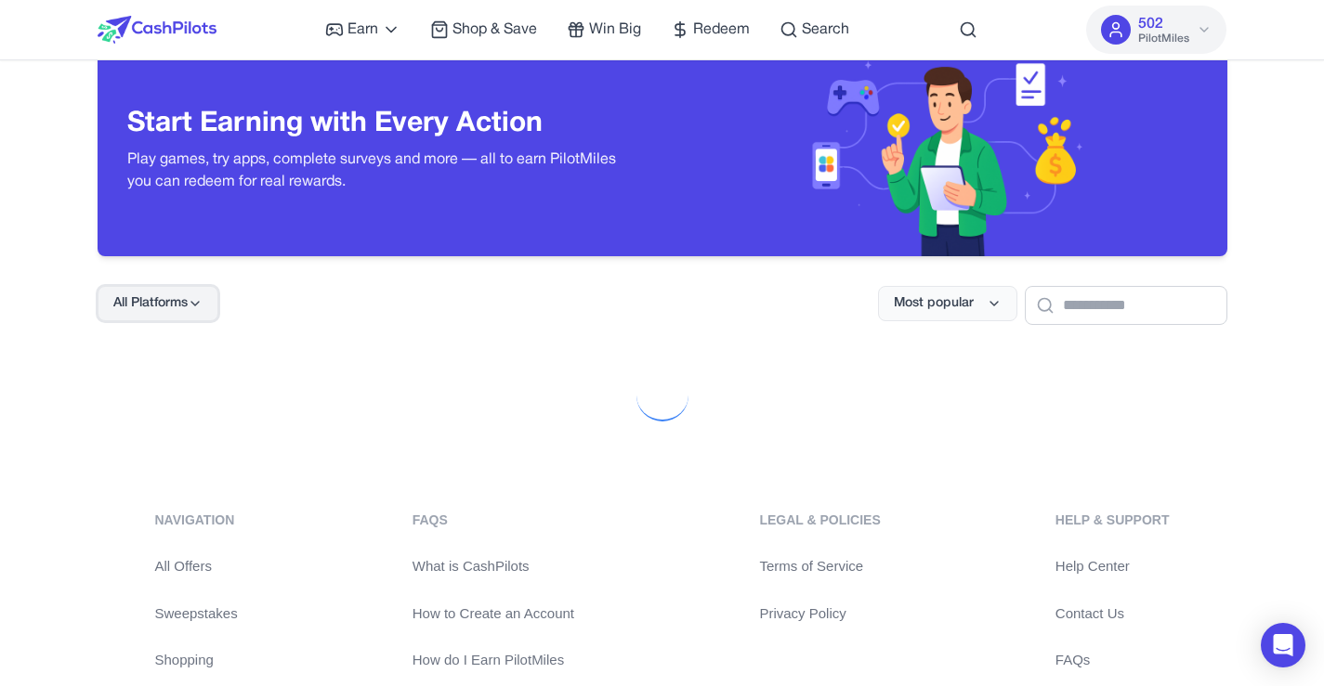
click at [186, 299] on span "All Platforms" at bounding box center [150, 303] width 74 height 19
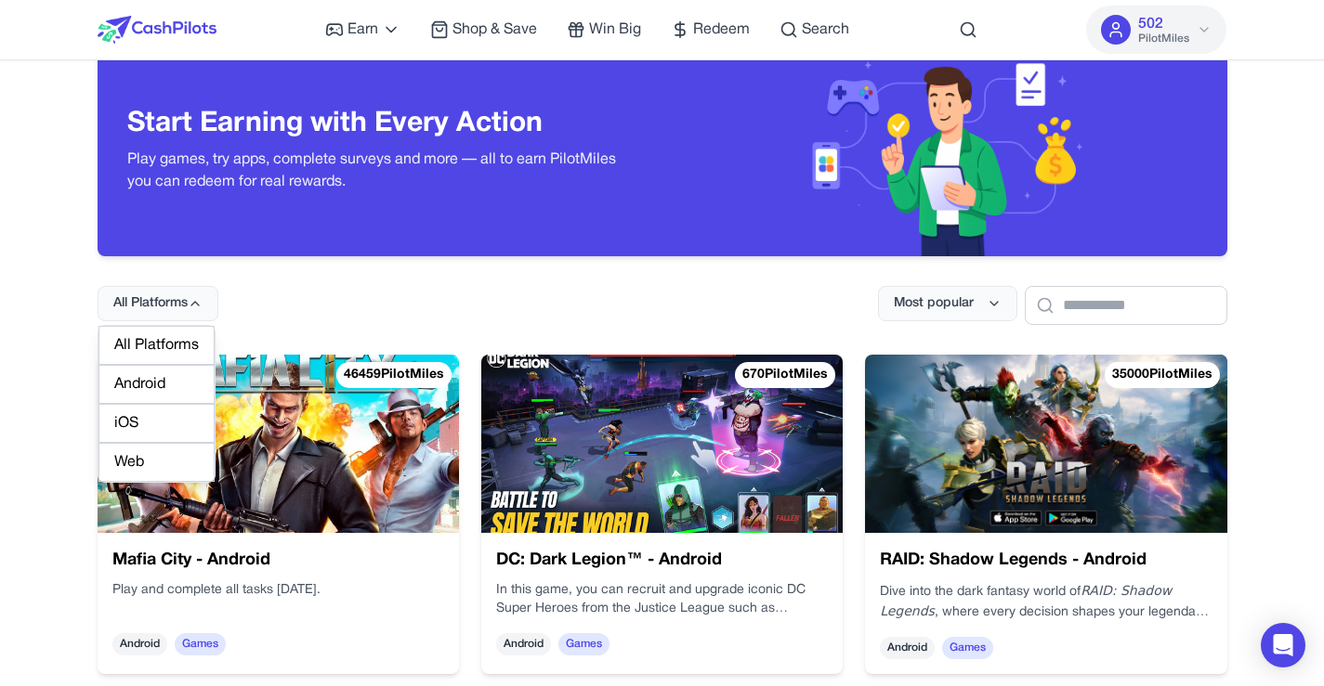
click at [147, 466] on div "Web" at bounding box center [156, 462] width 116 height 39
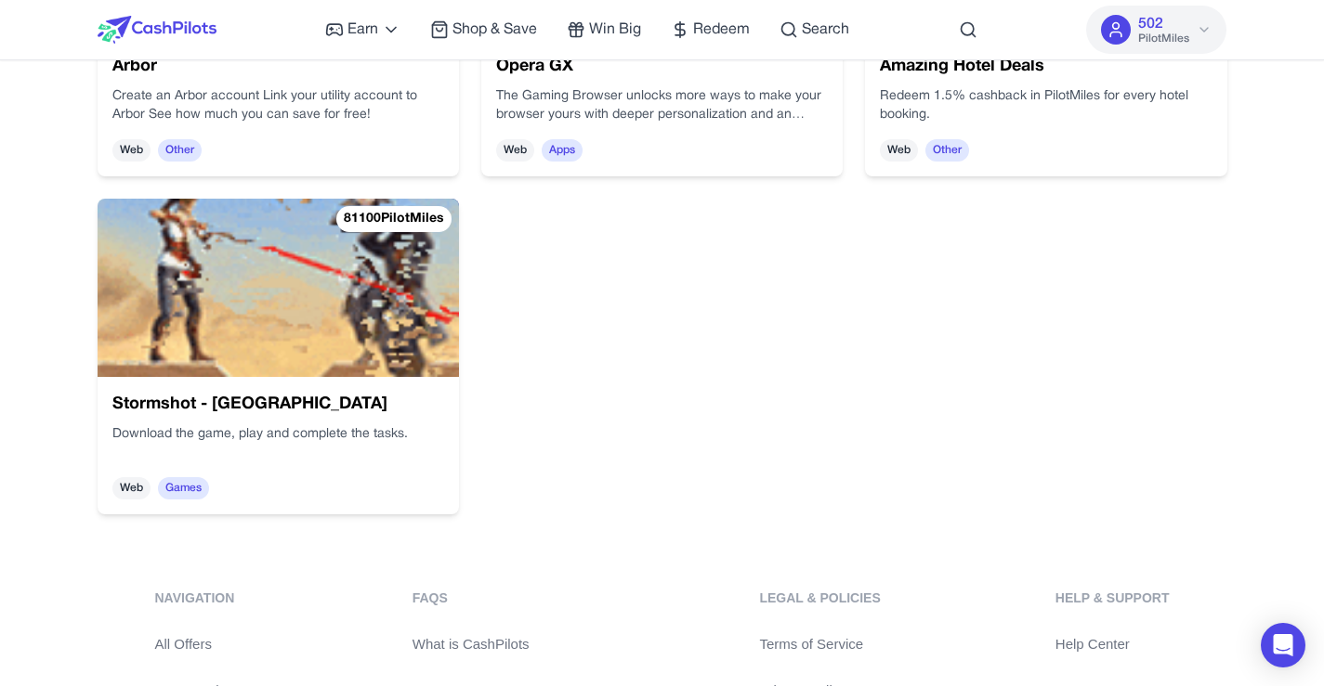
scroll to position [2128, 0]
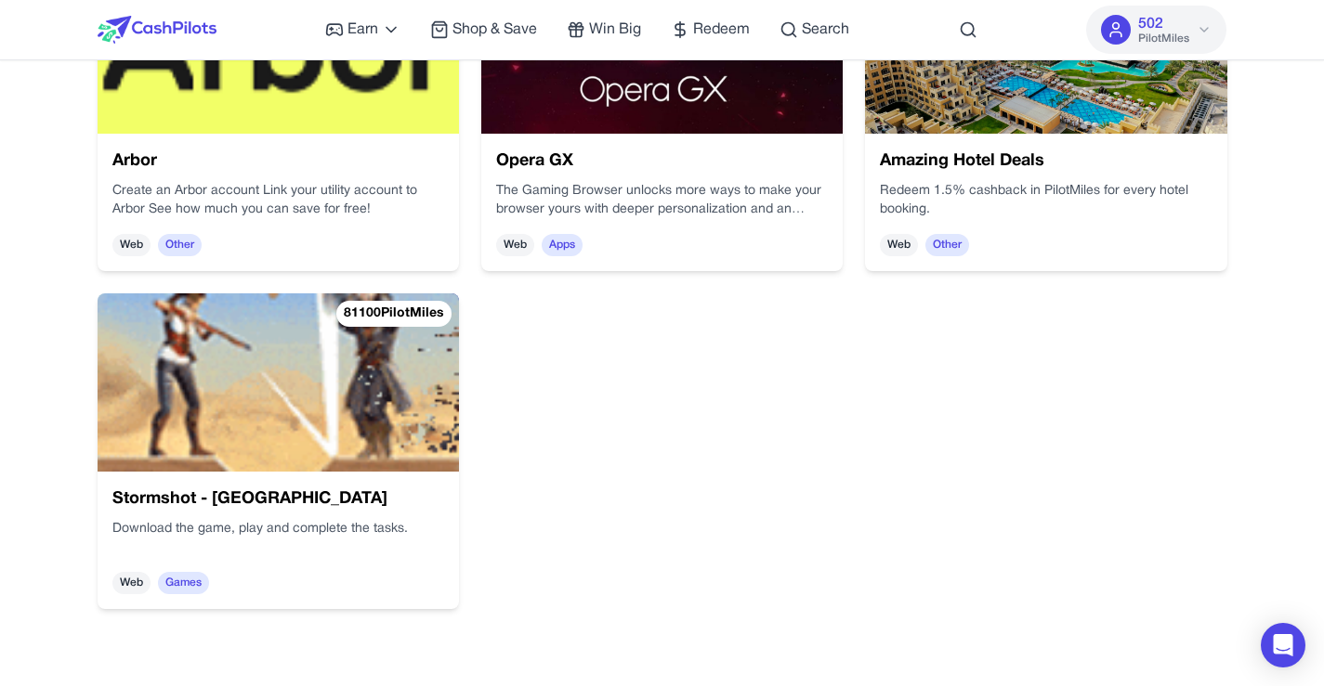
click at [274, 407] on img at bounding box center [89, 282] width 391 height 250
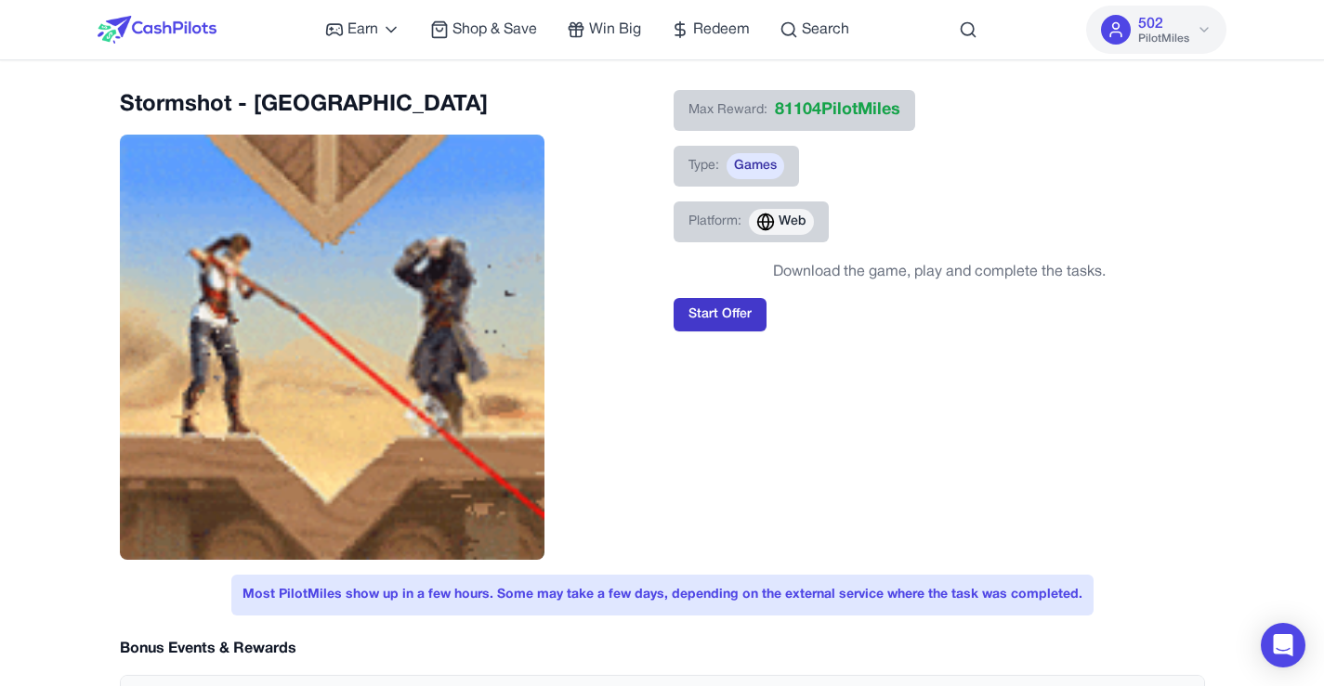
click at [709, 315] on button "Start Offer" at bounding box center [719, 314] width 93 height 33
